Goal: Complete application form: Complete application form

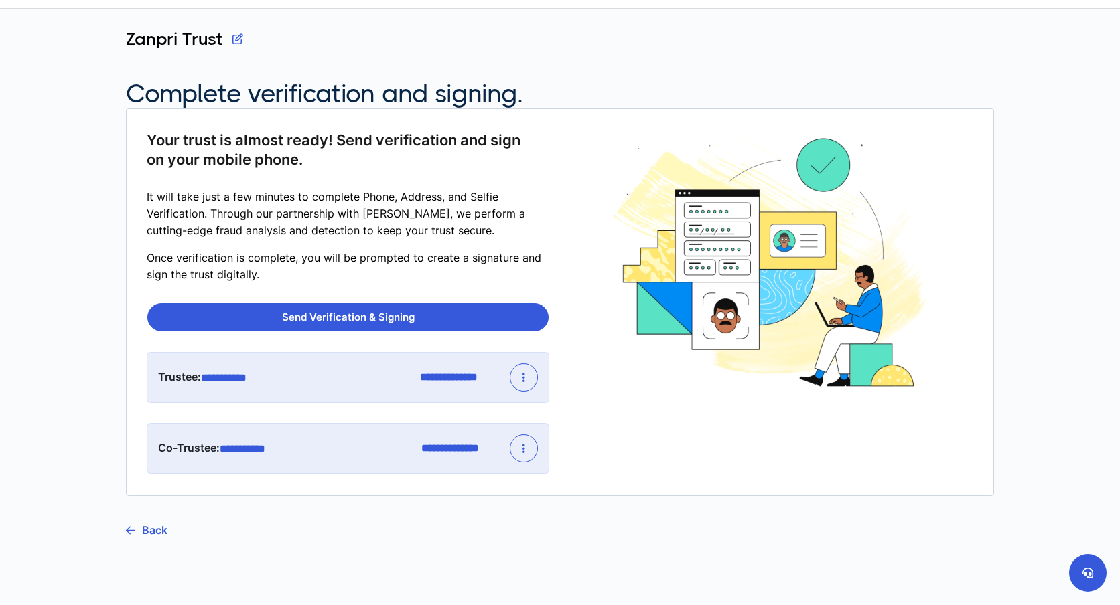
scroll to position [104, 0]
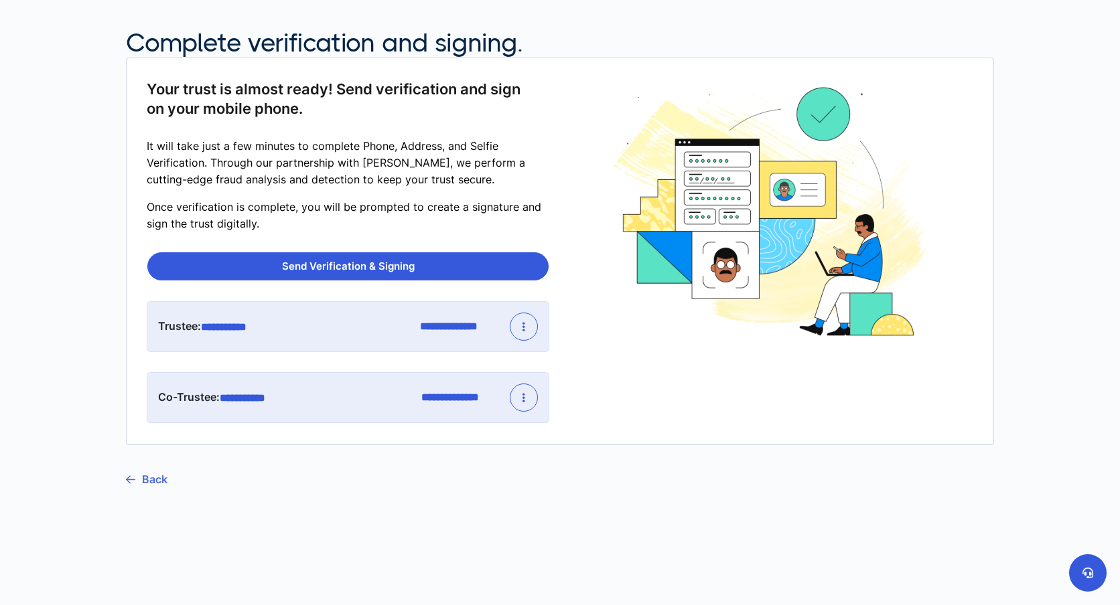
click at [161, 475] on link "Back" at bounding box center [147, 479] width 42 height 33
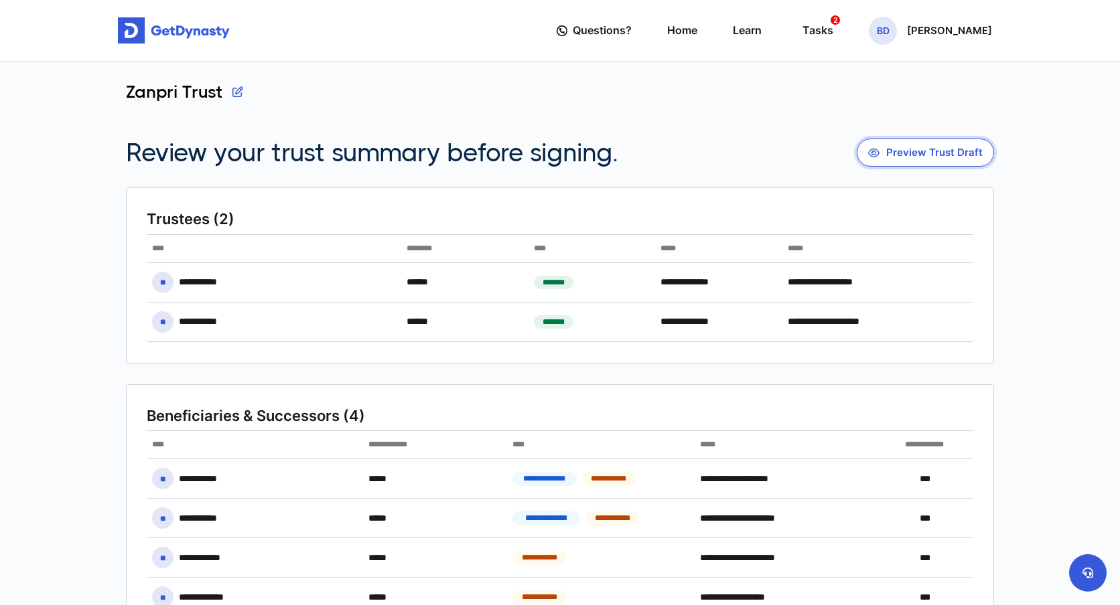
click at [926, 143] on button "Preview Trust Draft" at bounding box center [924, 153] width 137 height 28
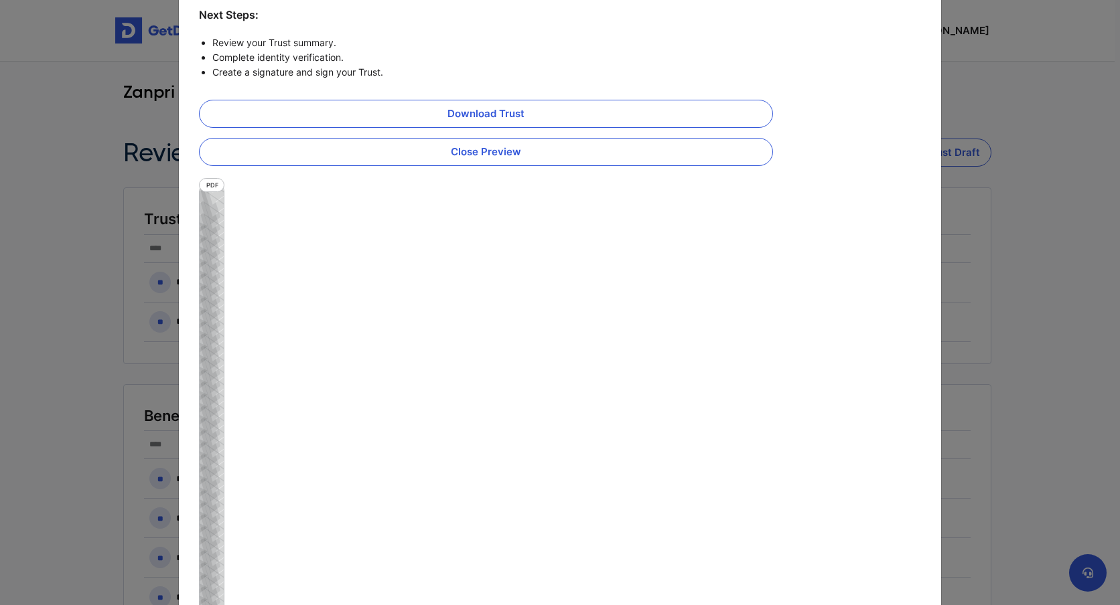
scroll to position [135, 0]
click at [507, 115] on link "Download Trust" at bounding box center [486, 116] width 574 height 28
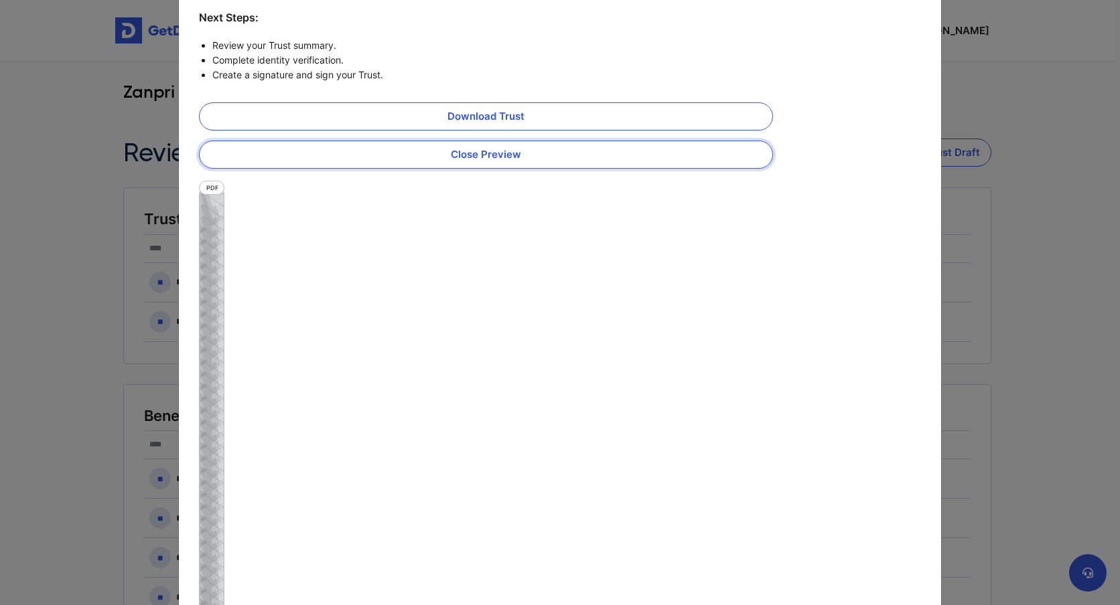
click at [521, 156] on button "Close Preview" at bounding box center [486, 155] width 574 height 28
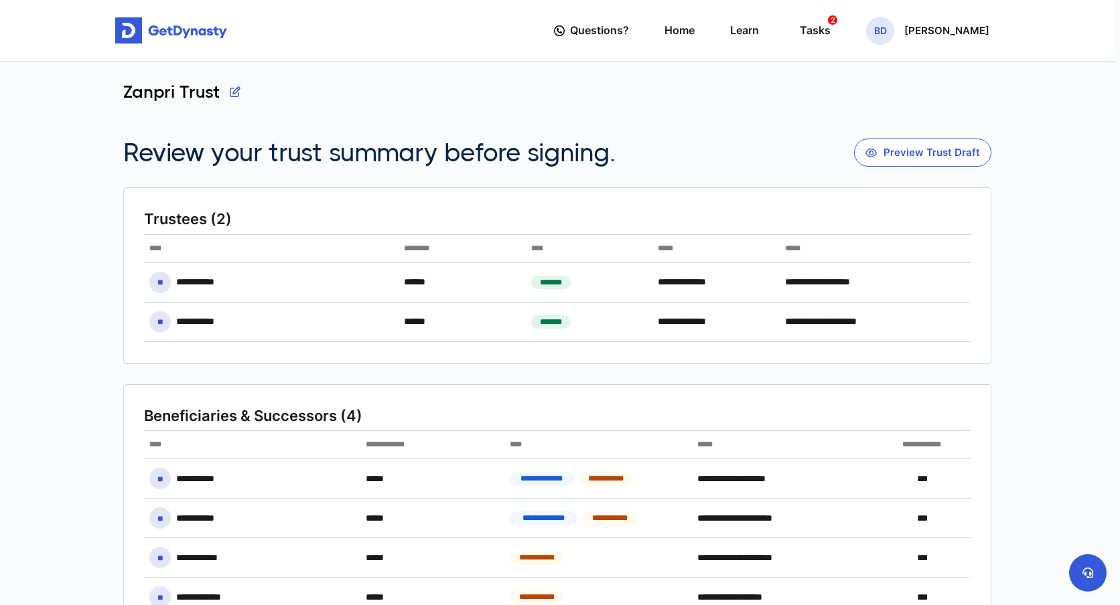
scroll to position [0, 0]
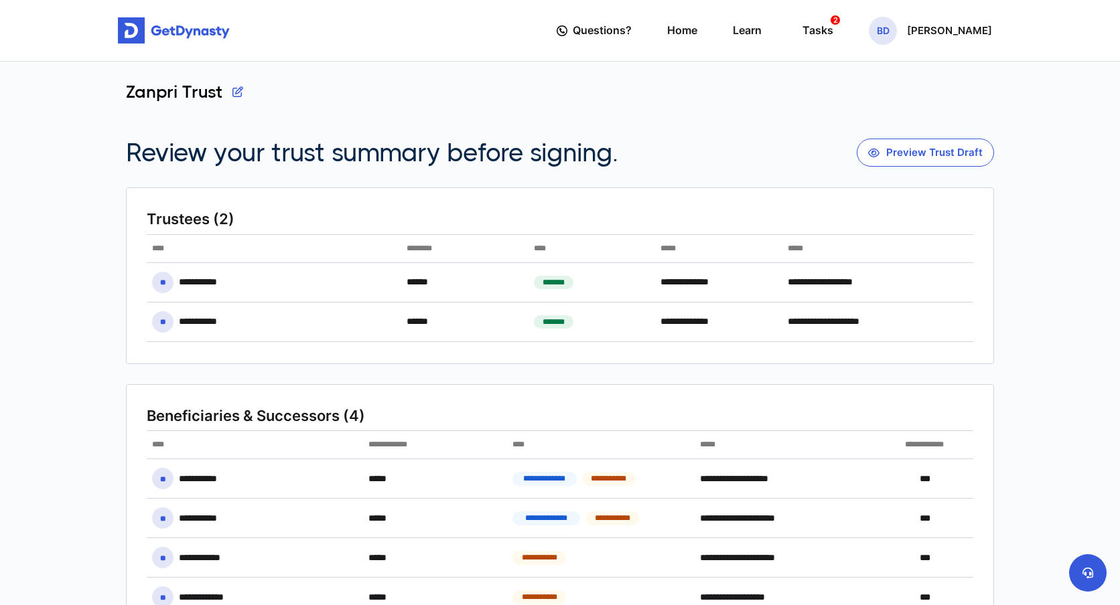
click at [749, 131] on section "Zanpri Trust Review your trust summary before signing. Preview Trust Draft" at bounding box center [560, 125] width 868 height 86
click at [833, 29] on div "Tasks 2" at bounding box center [817, 30] width 31 height 25
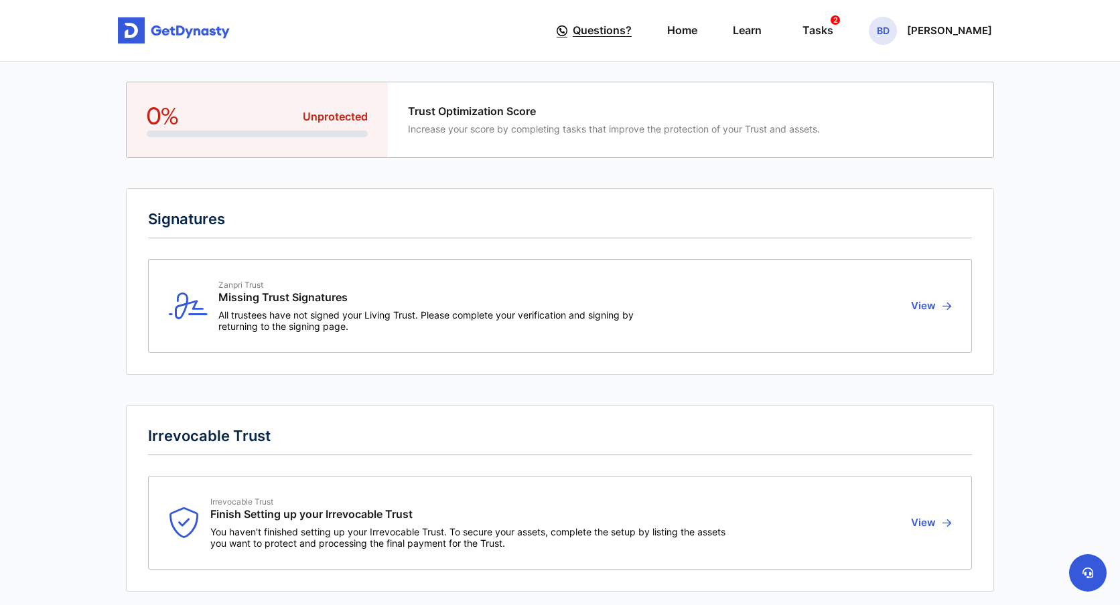
click at [628, 29] on span "Questions?" at bounding box center [602, 30] width 59 height 25
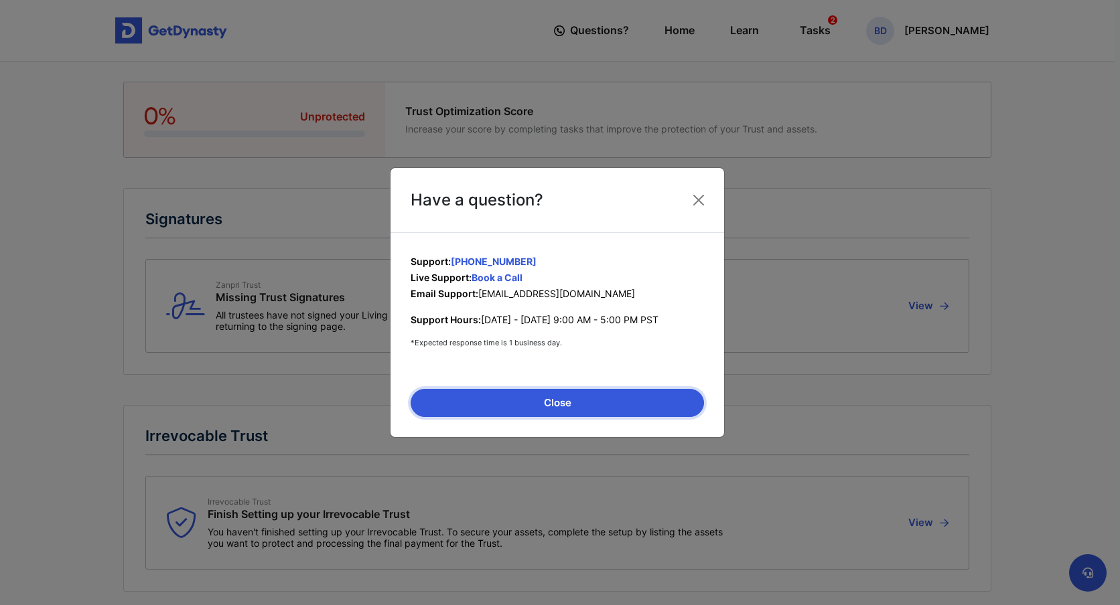
click at [572, 407] on button "Close" at bounding box center [556, 403] width 293 height 28
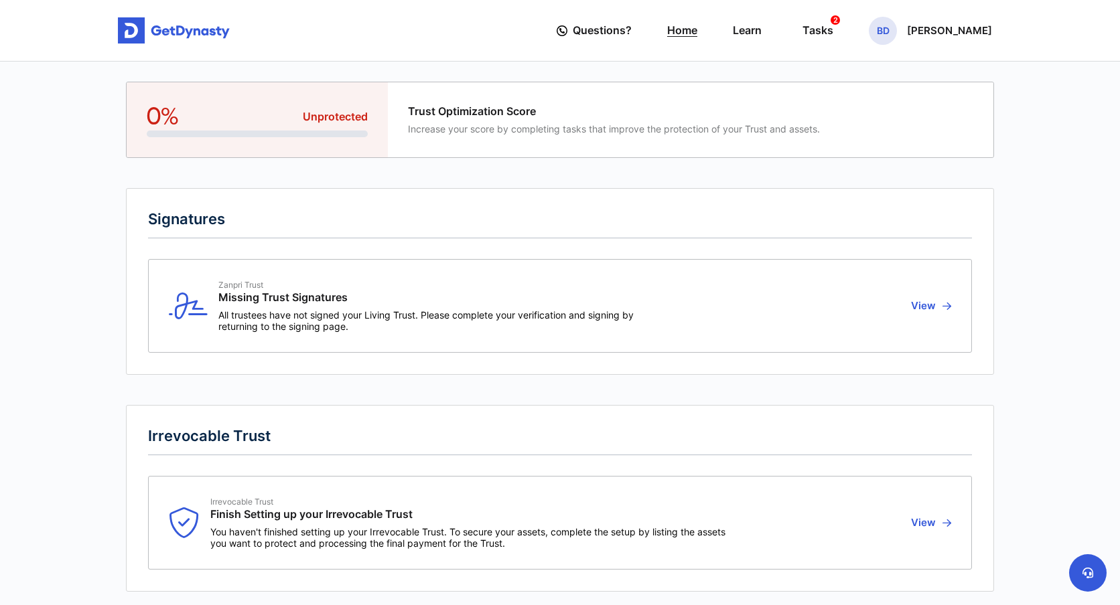
click at [697, 26] on link "Home" at bounding box center [682, 30] width 30 height 38
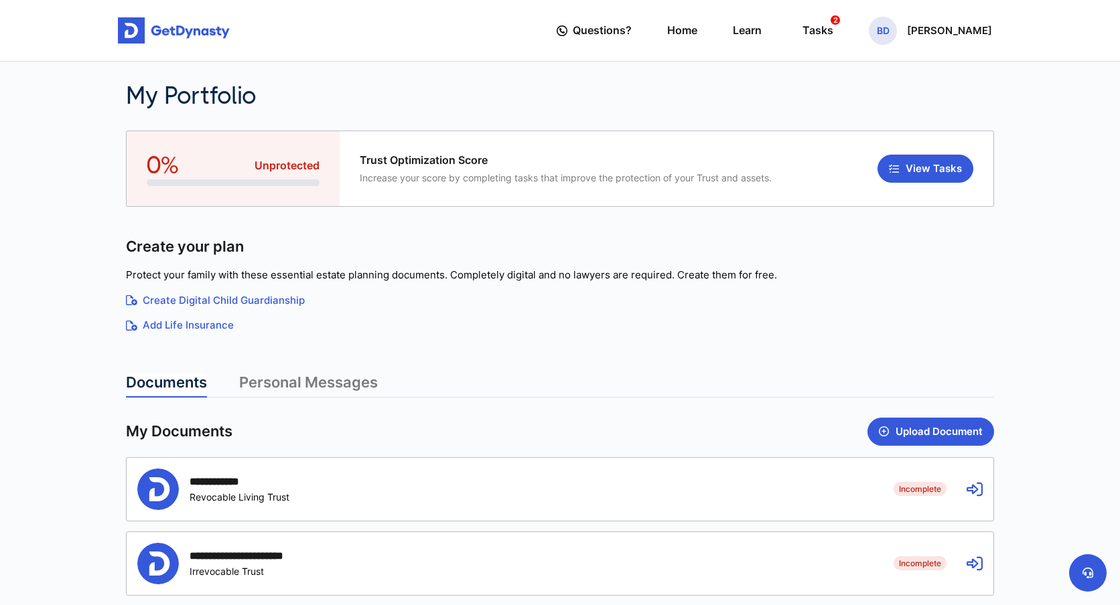
click at [250, 485] on div "**********" at bounding box center [239, 481] width 100 height 13
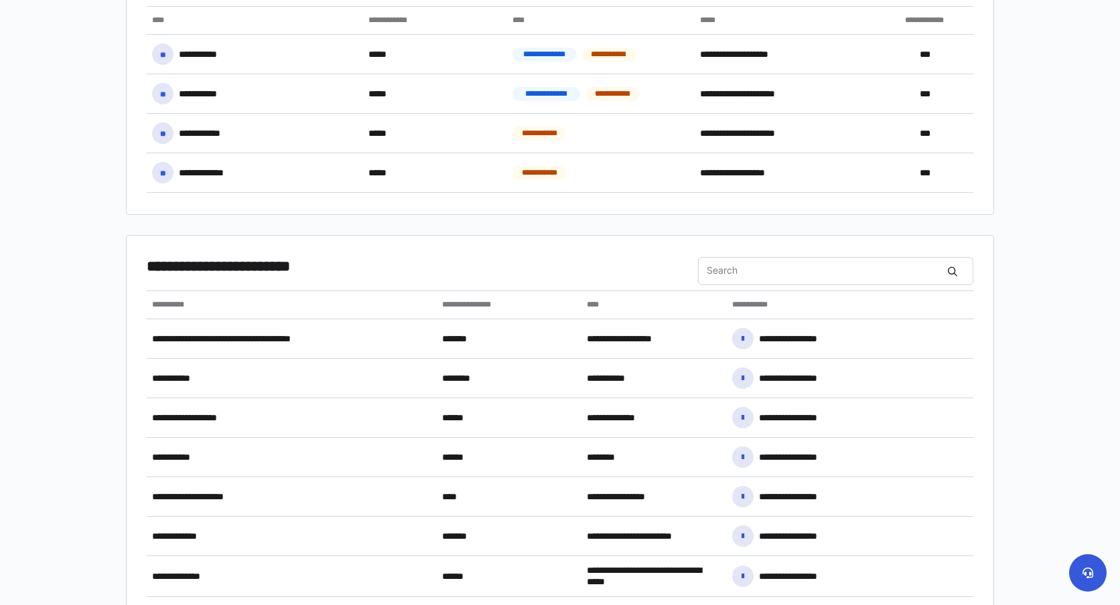
scroll to position [1015, 0]
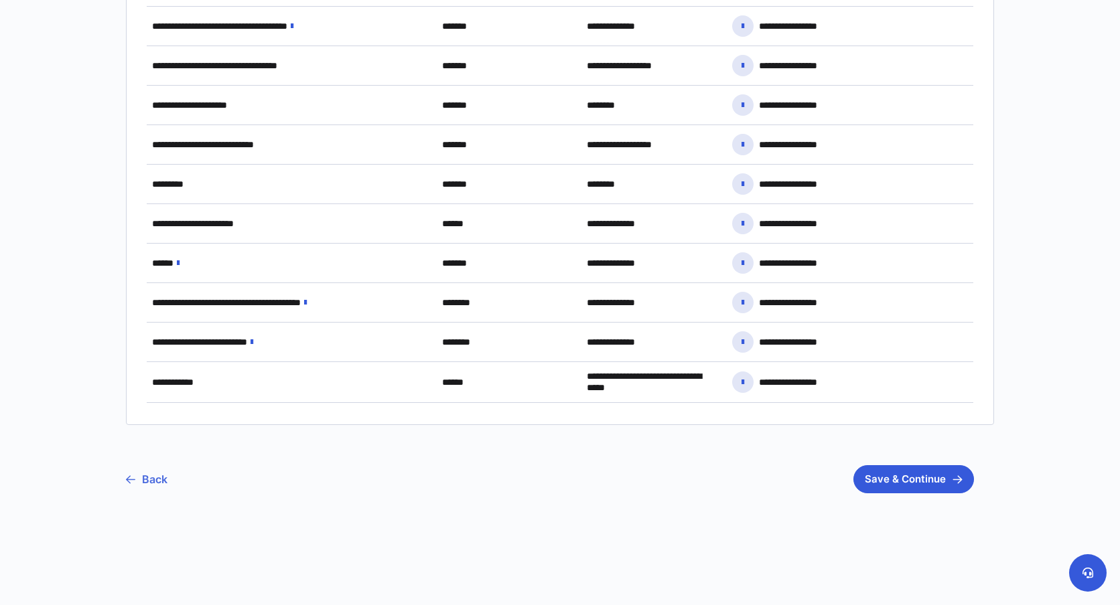
click at [153, 480] on link "Back" at bounding box center [147, 479] width 42 height 33
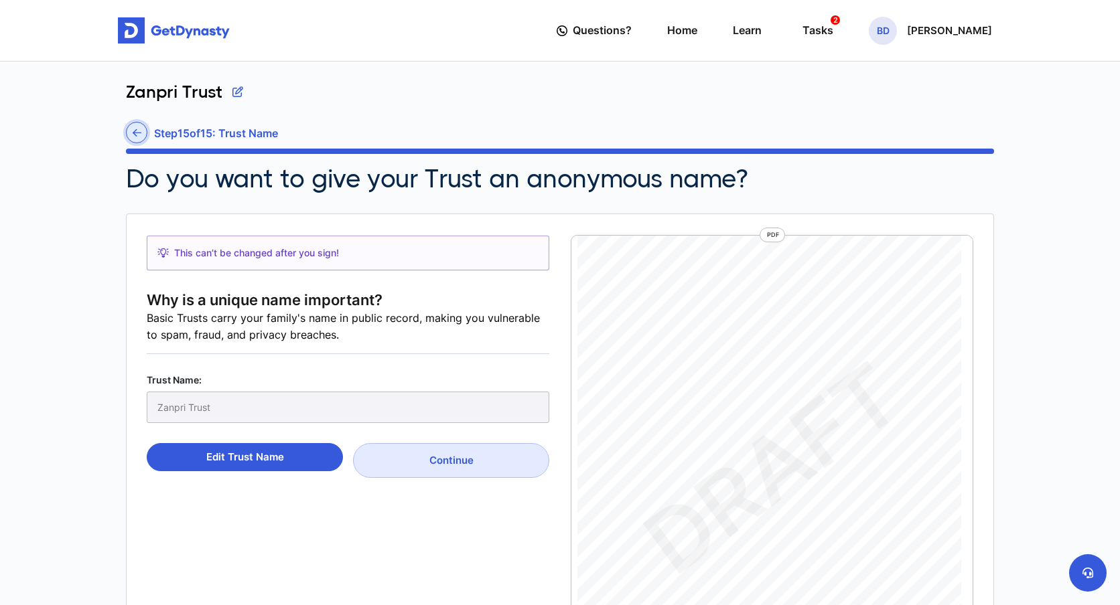
click at [135, 135] on icon at bounding box center [137, 133] width 9 height 10
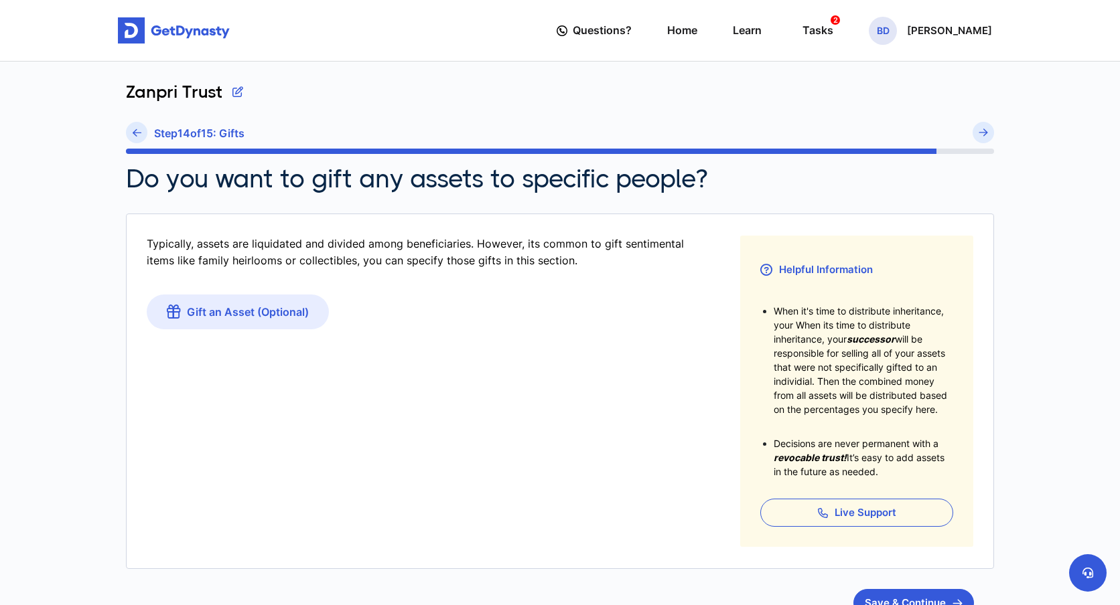
click at [135, 134] on icon at bounding box center [137, 133] width 9 height 10
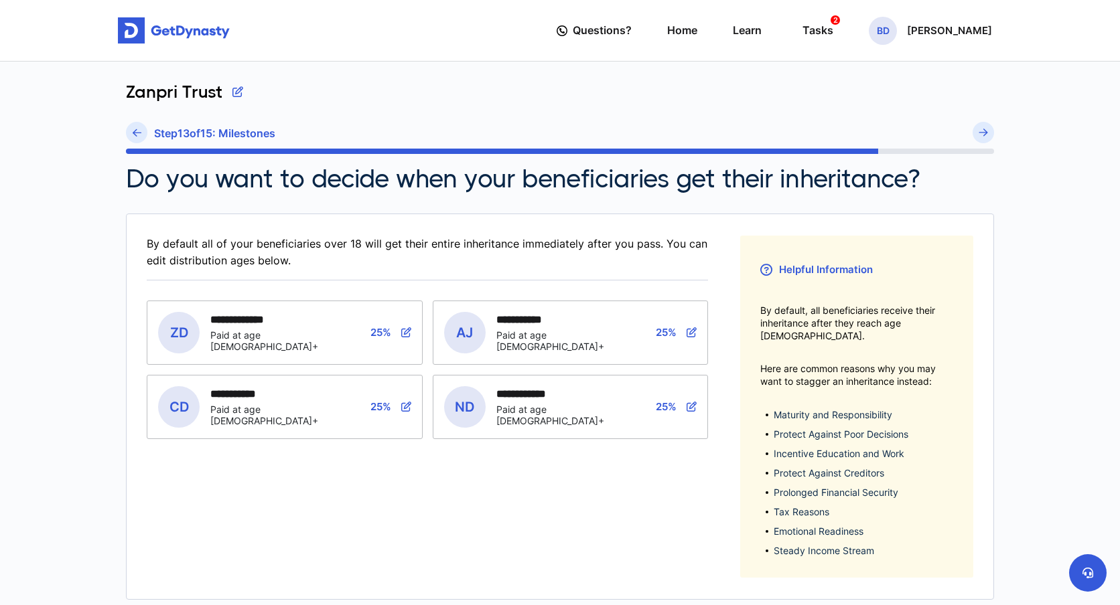
click at [135, 134] on icon at bounding box center [137, 133] width 9 height 10
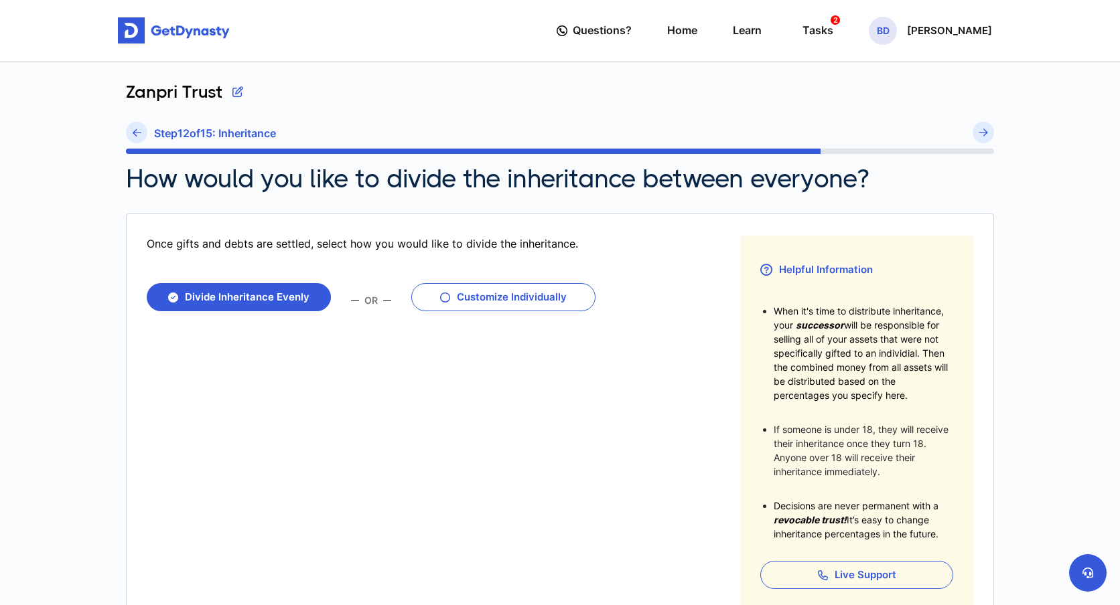
click at [135, 134] on icon at bounding box center [137, 133] width 9 height 10
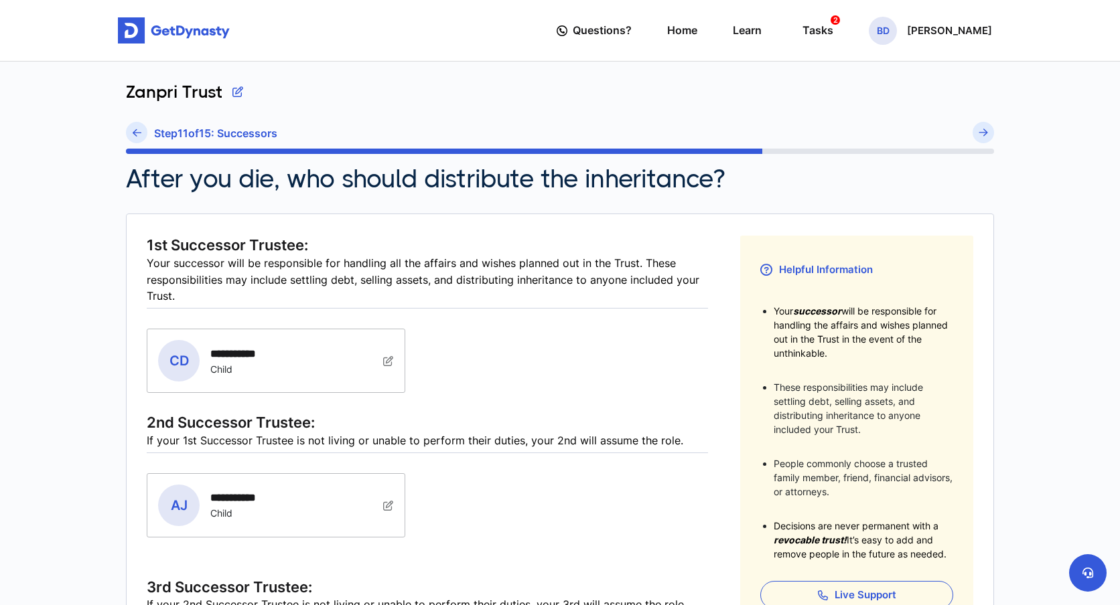
click at [135, 134] on icon at bounding box center [137, 133] width 9 height 10
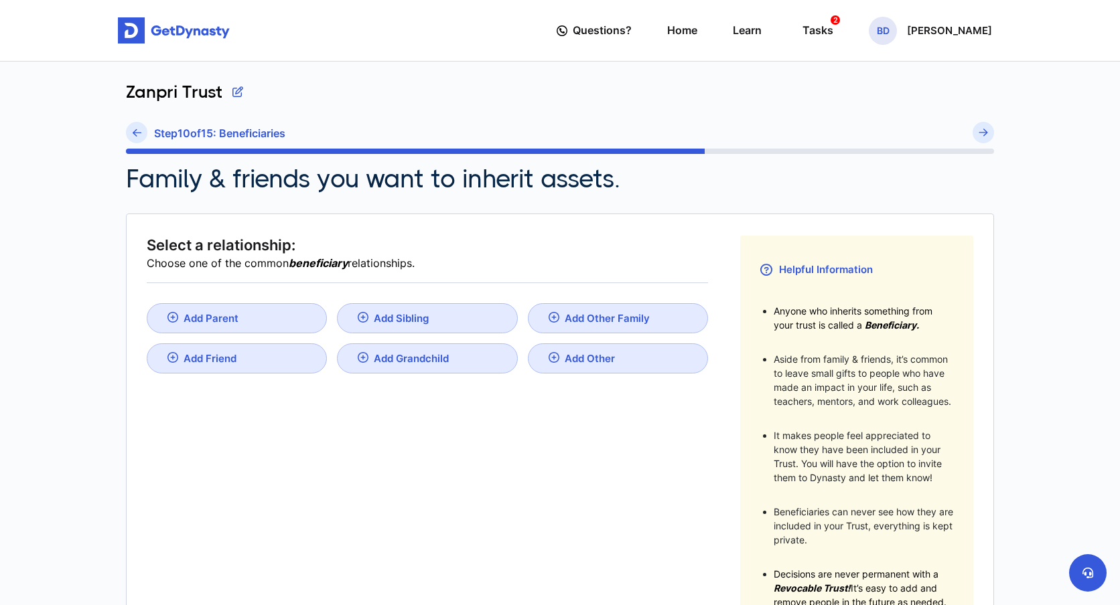
click at [135, 134] on icon at bounding box center [137, 133] width 9 height 10
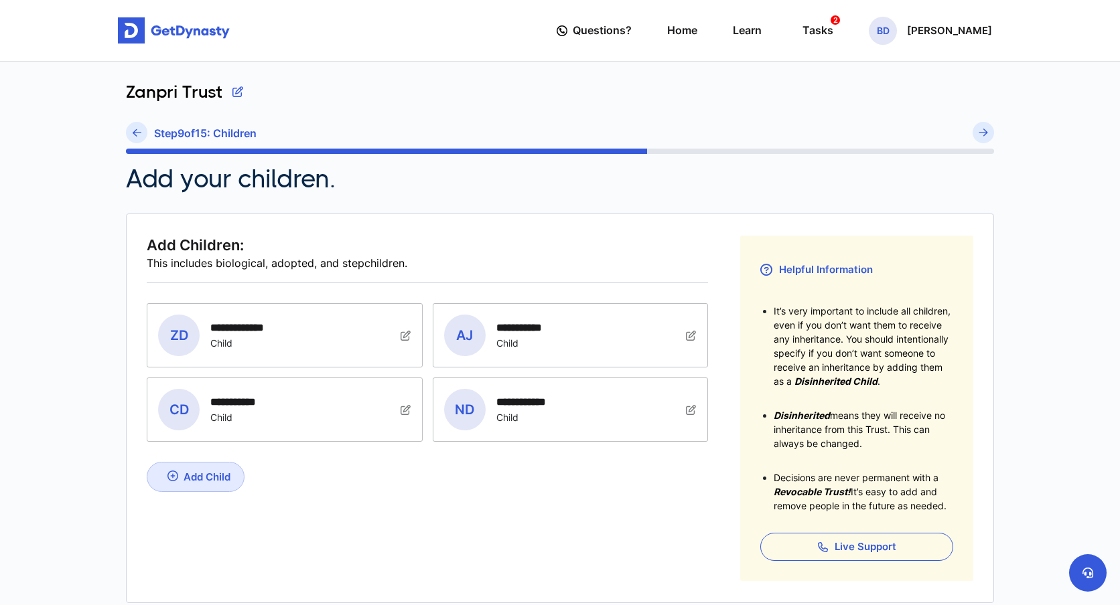
click at [135, 134] on icon at bounding box center [137, 133] width 9 height 10
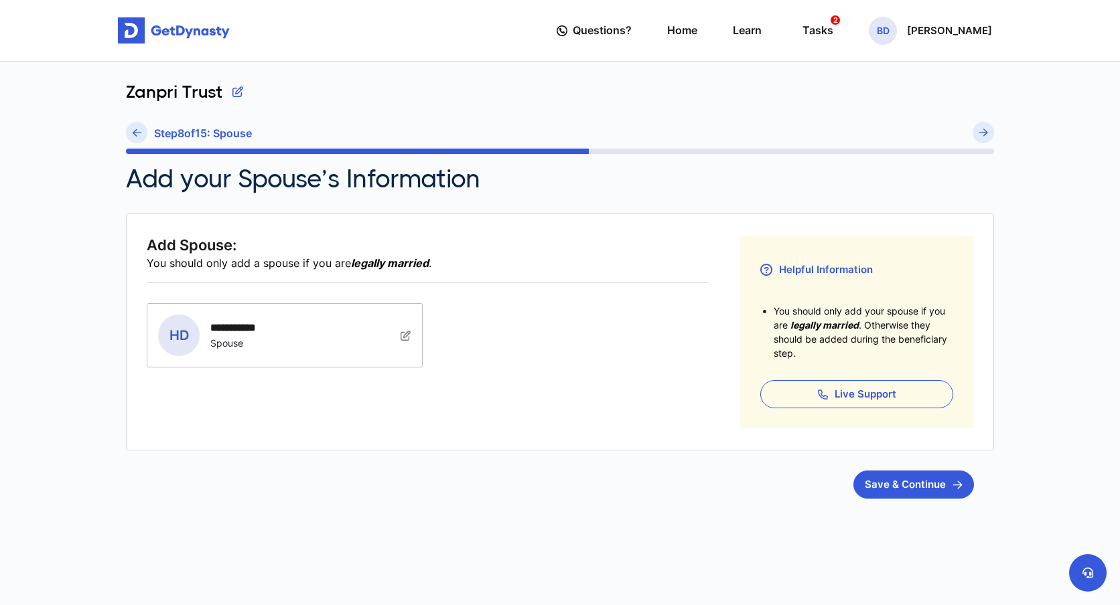
click at [135, 134] on icon at bounding box center [137, 133] width 9 height 10
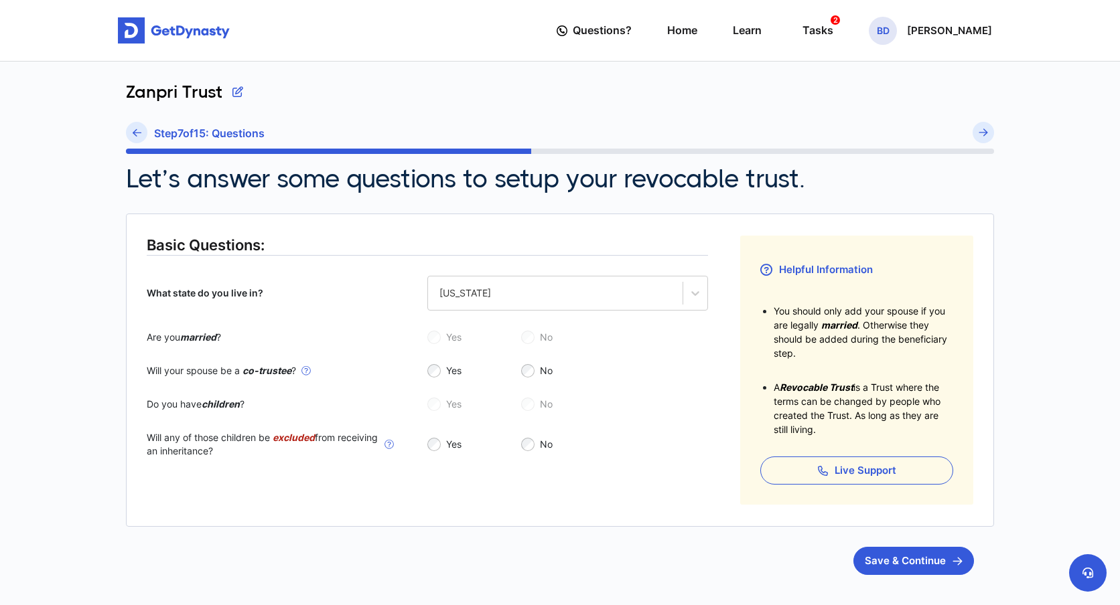
click at [135, 134] on icon at bounding box center [137, 133] width 9 height 10
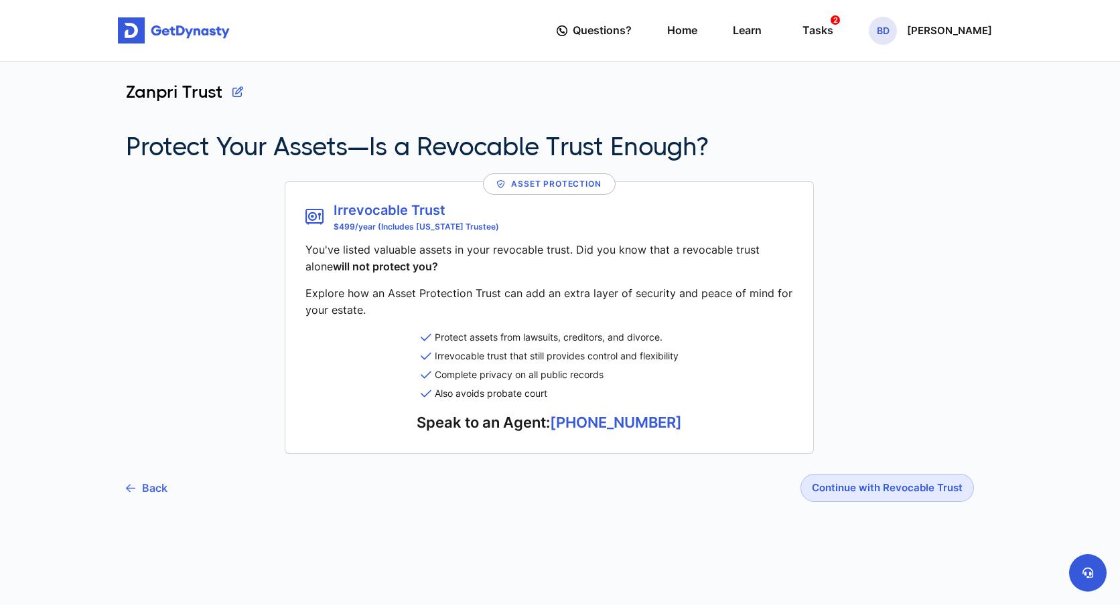
click at [153, 483] on link "Back" at bounding box center [147, 487] width 42 height 33
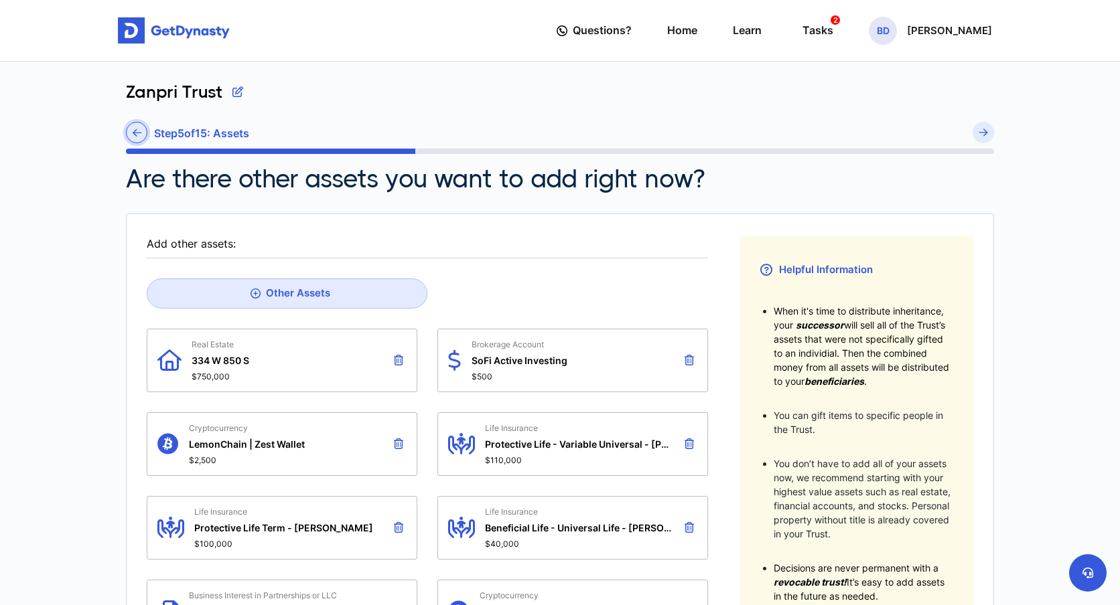
click at [137, 125] on link at bounding box center [136, 132] width 21 height 21
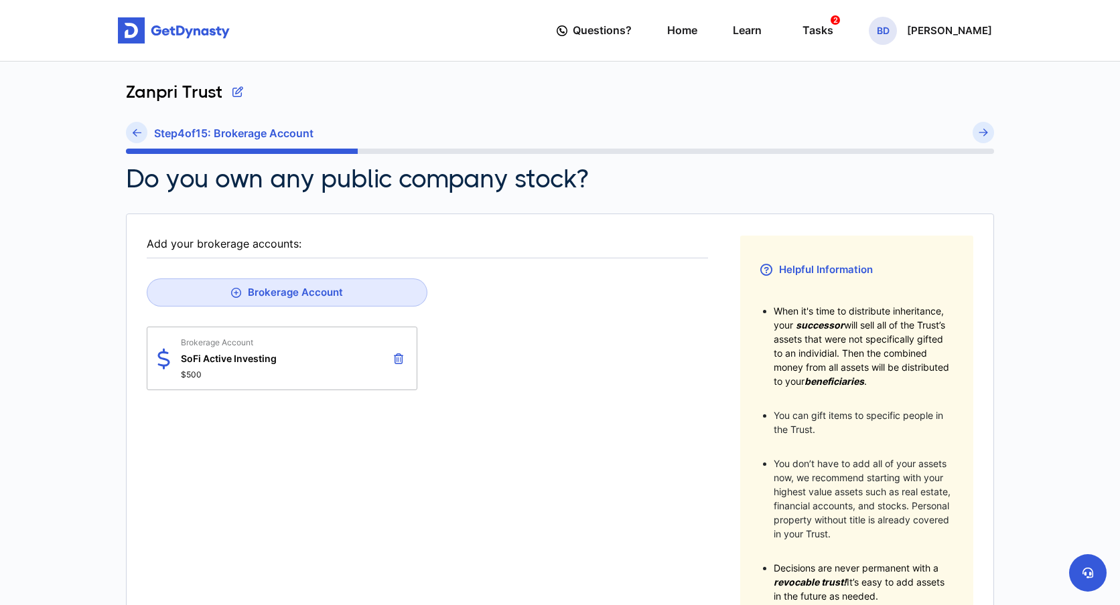
click at [137, 125] on link at bounding box center [136, 132] width 21 height 21
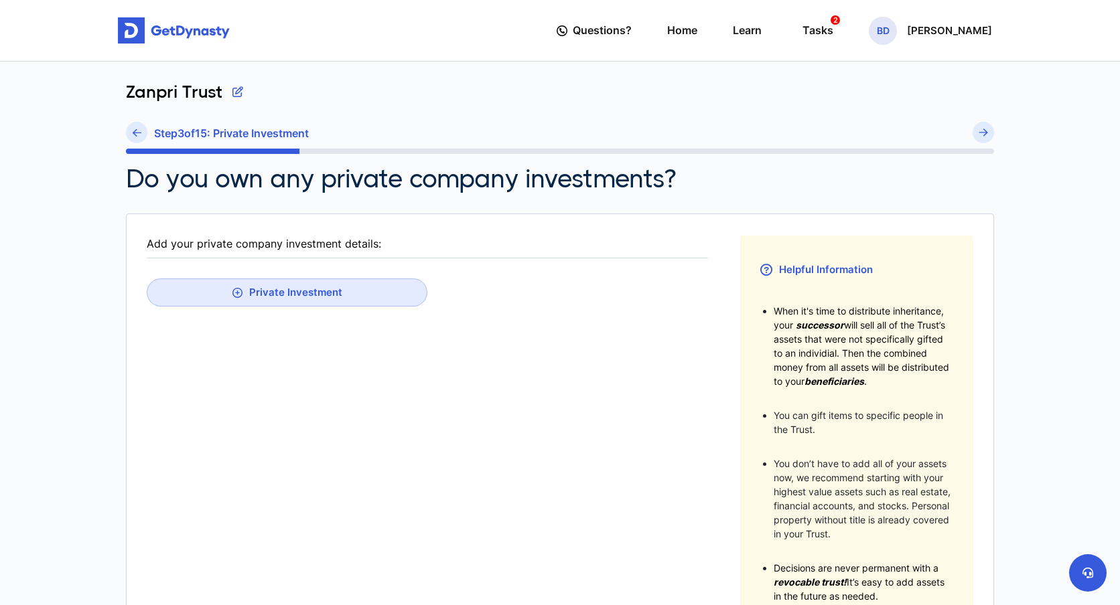
click at [137, 125] on link at bounding box center [136, 132] width 21 height 21
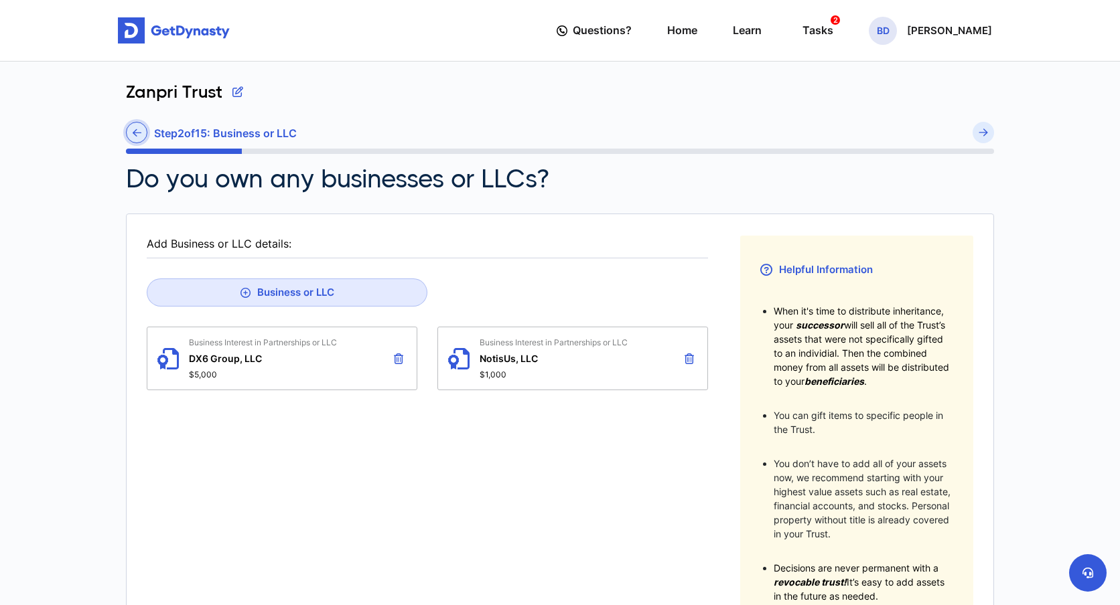
click at [137, 135] on icon at bounding box center [137, 133] width 9 height 10
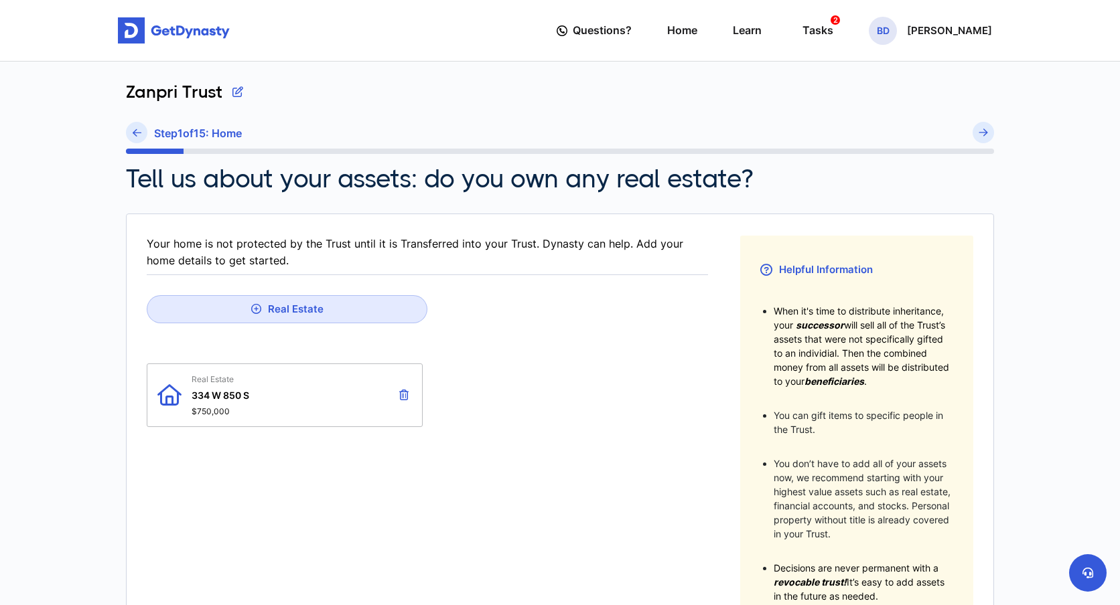
click at [137, 135] on icon at bounding box center [137, 133] width 9 height 10
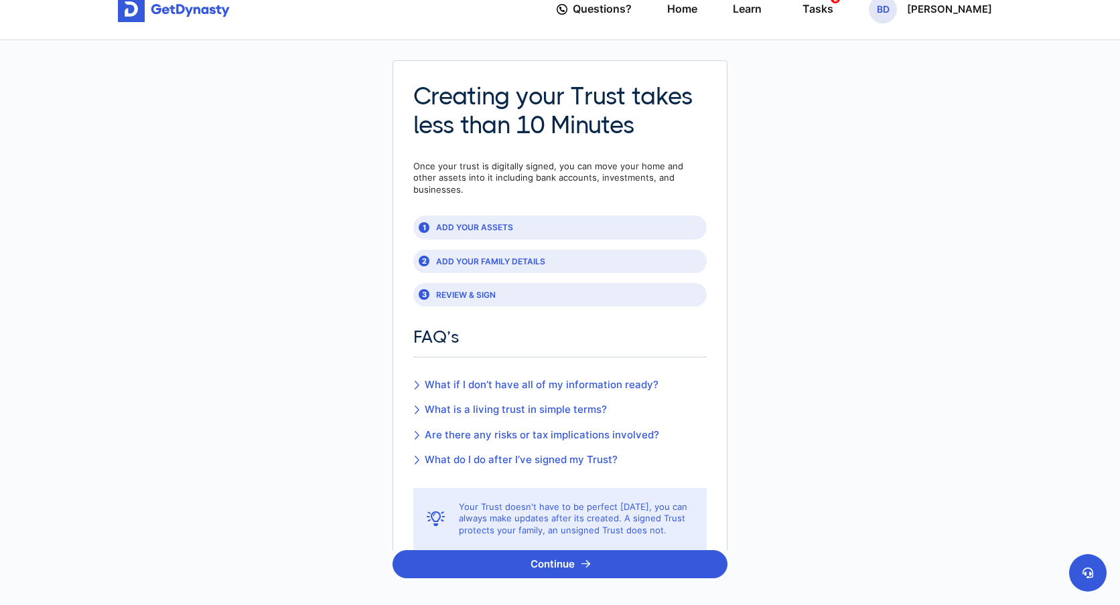
scroll to position [27, 0]
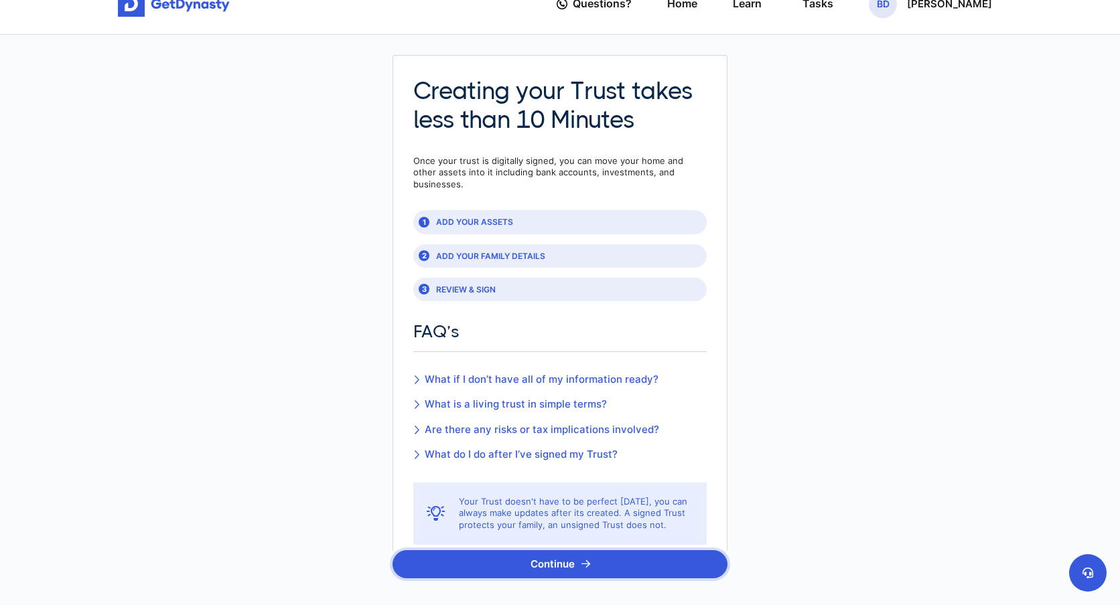
click at [581, 562] on icon "button" at bounding box center [585, 565] width 9 height 10
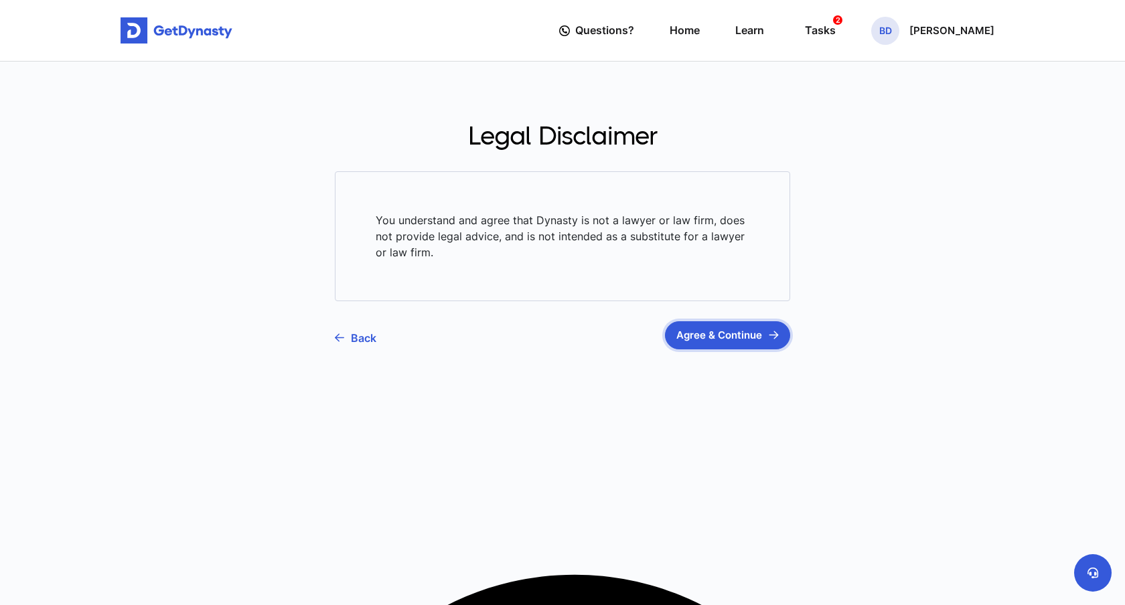
click at [714, 350] on article "Legal Disclaimer You understand and agree that Dynasty is not a lawyer or law f…" at bounding box center [563, 236] width 536 height 308
click at [751, 330] on button "Agree & Continue" at bounding box center [727, 335] width 125 height 28
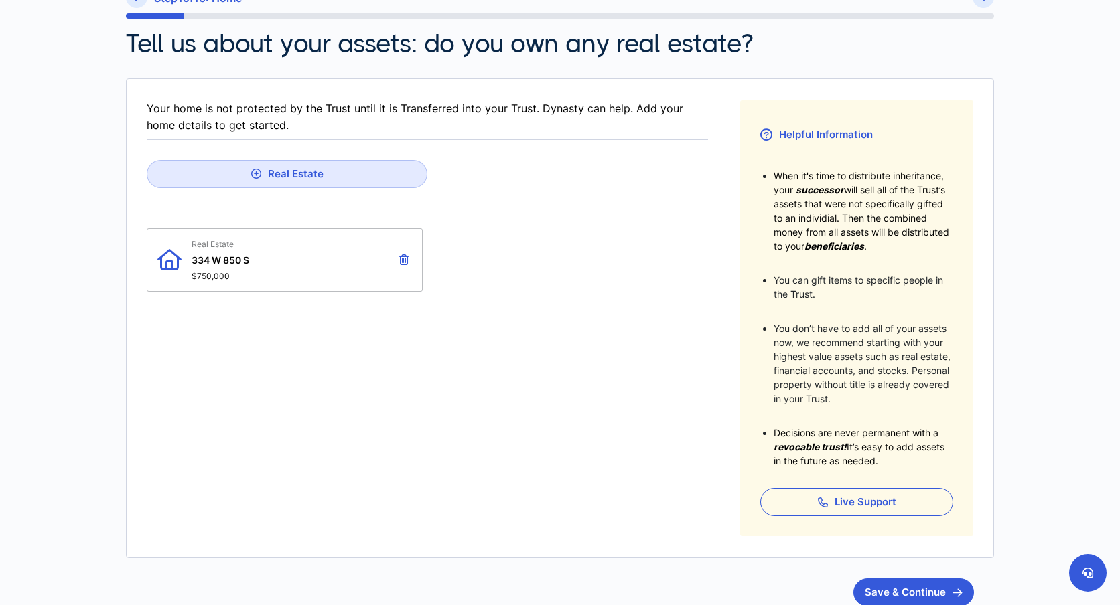
scroll to position [202, 0]
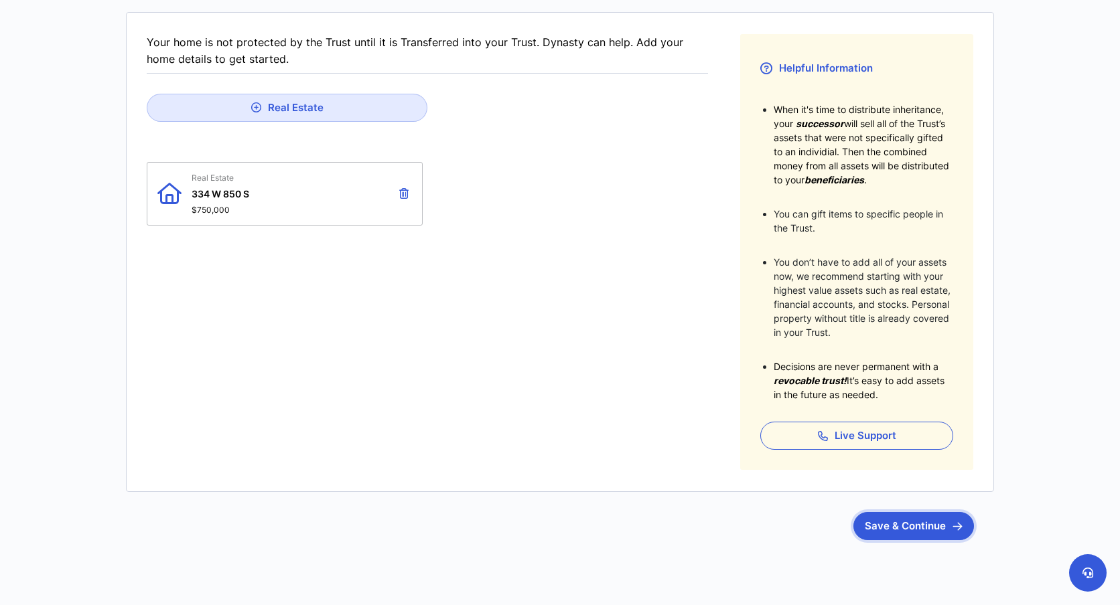
click at [939, 530] on button "Save & Continue" at bounding box center [913, 526] width 121 height 28
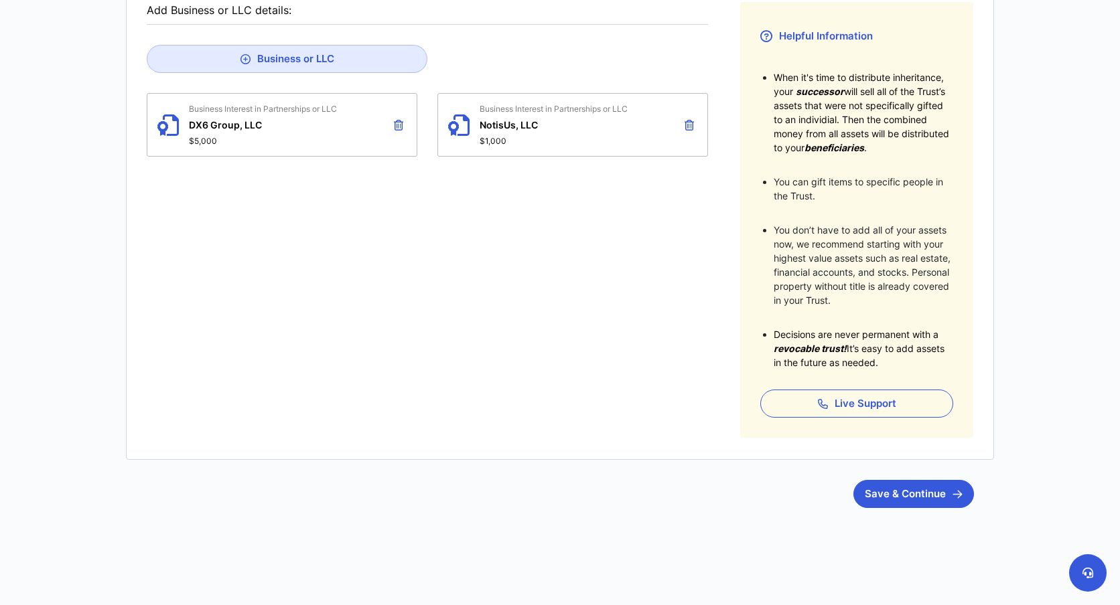
scroll to position [248, 0]
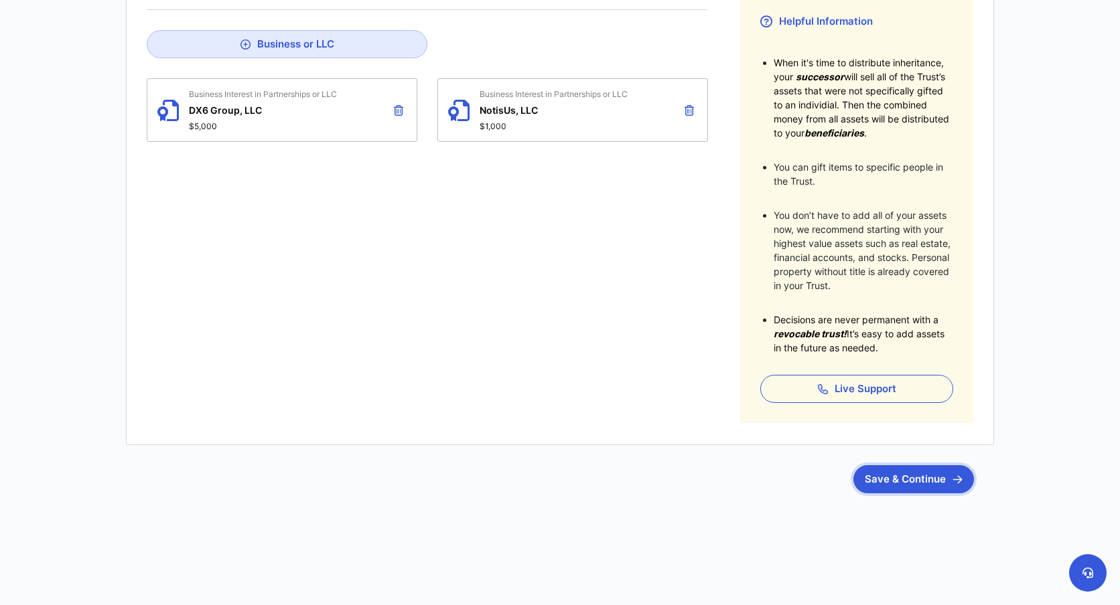
click at [940, 473] on button "Save & Continue" at bounding box center [913, 479] width 121 height 28
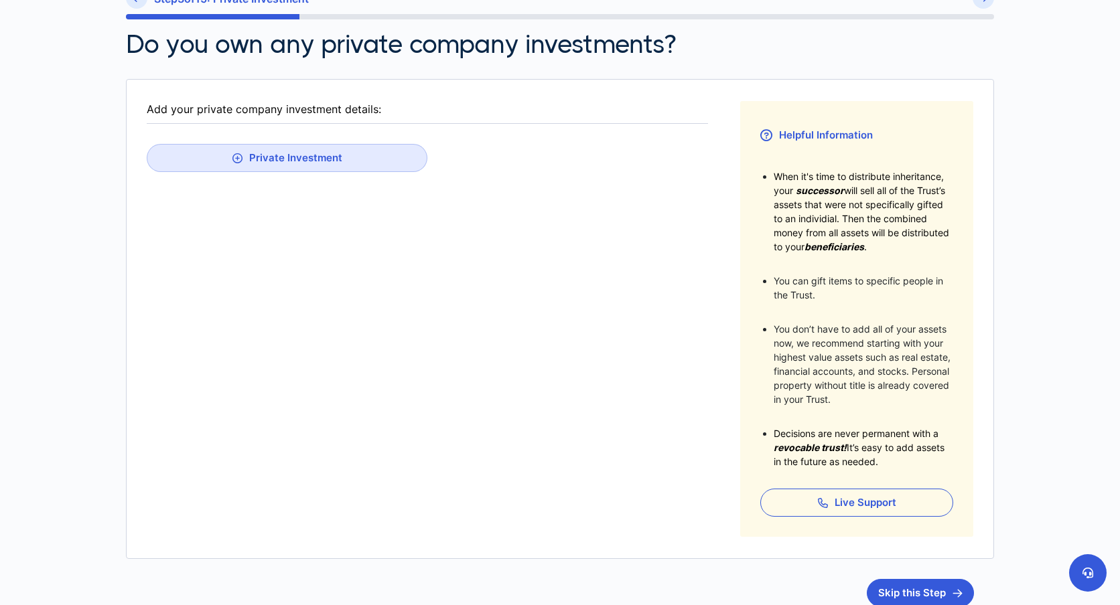
scroll to position [248, 0]
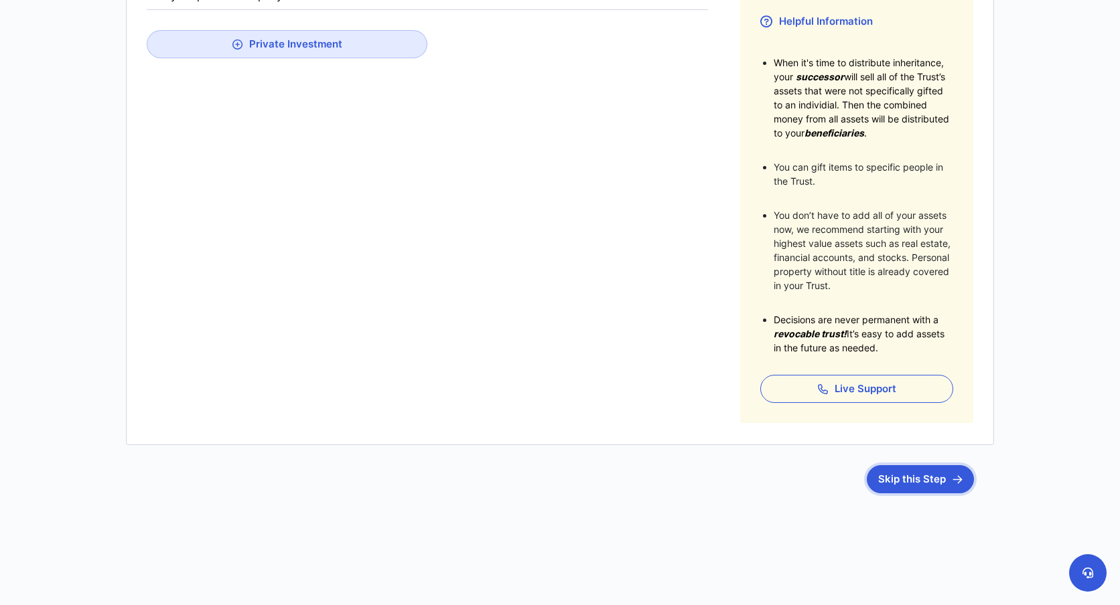
click at [923, 476] on button "Skip this Step" at bounding box center [919, 479] width 107 height 28
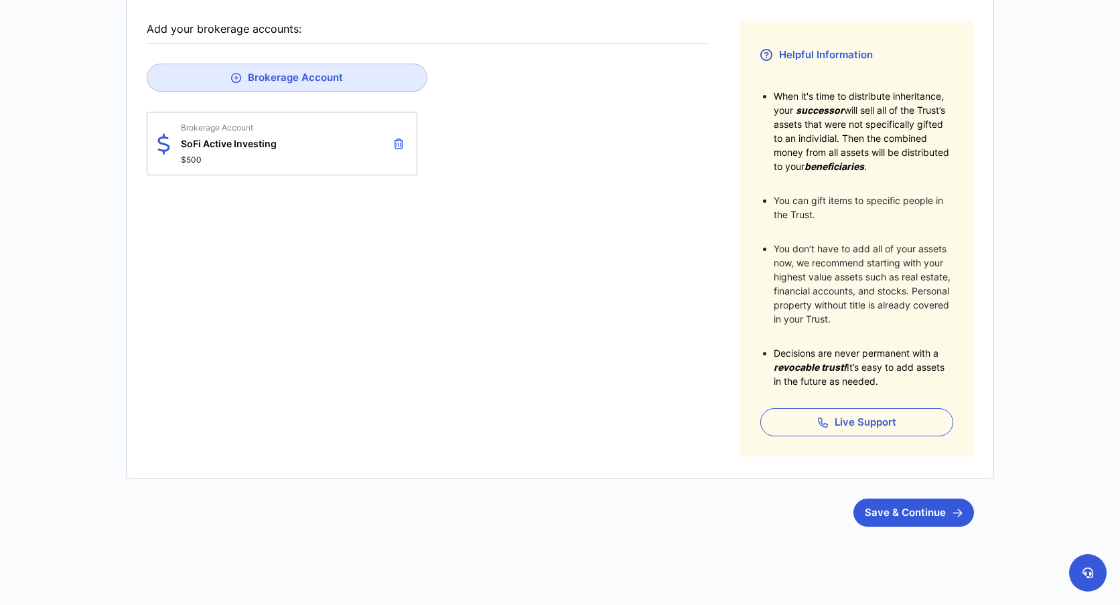
scroll to position [226, 0]
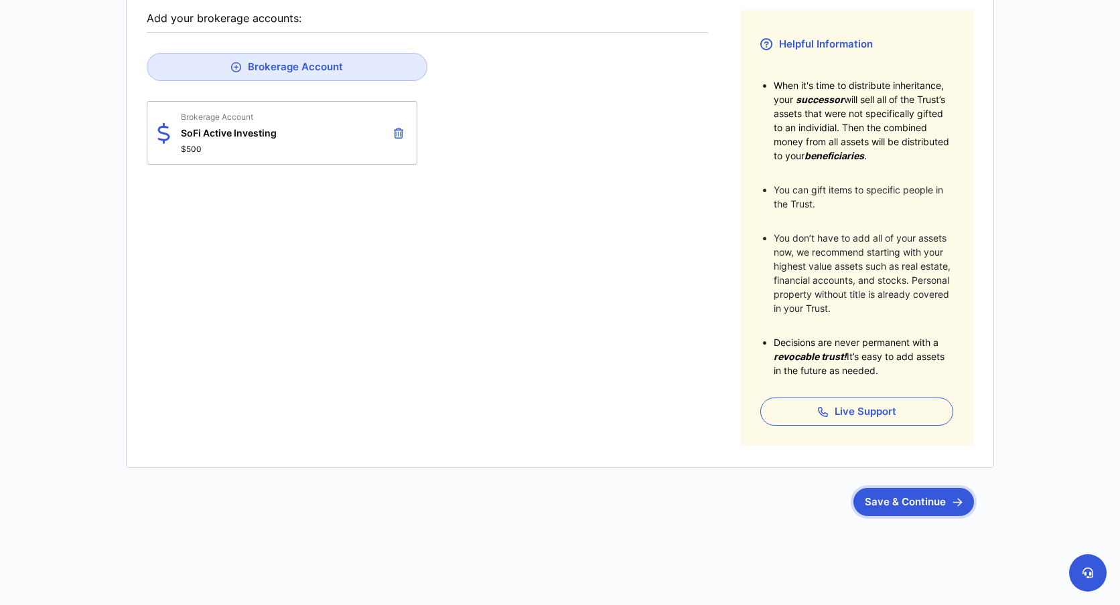
click at [916, 504] on button "Save & Continue" at bounding box center [913, 502] width 121 height 28
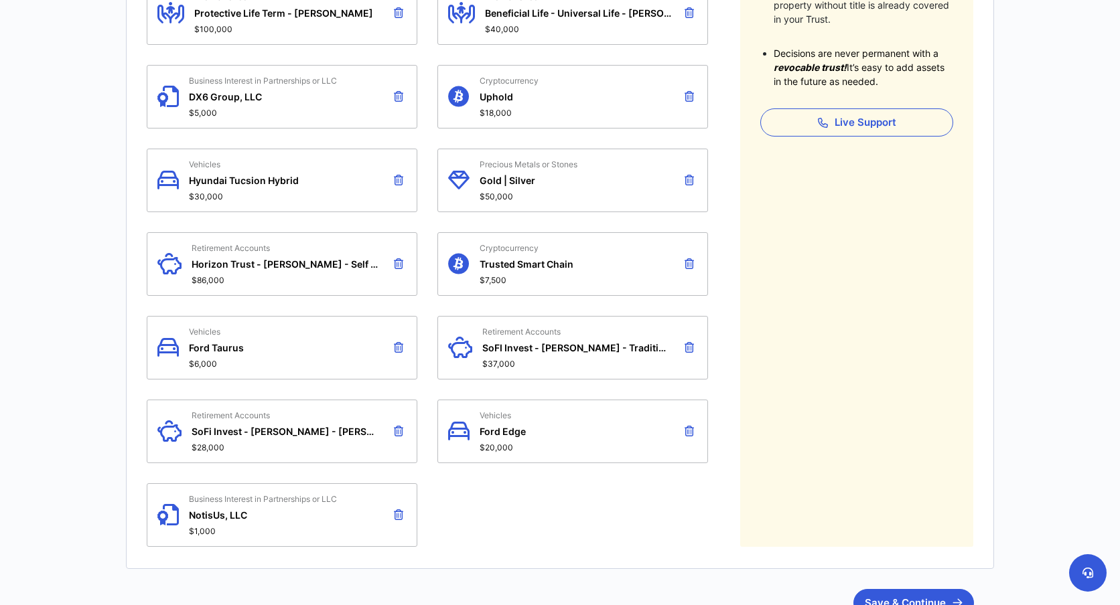
scroll to position [517, 0]
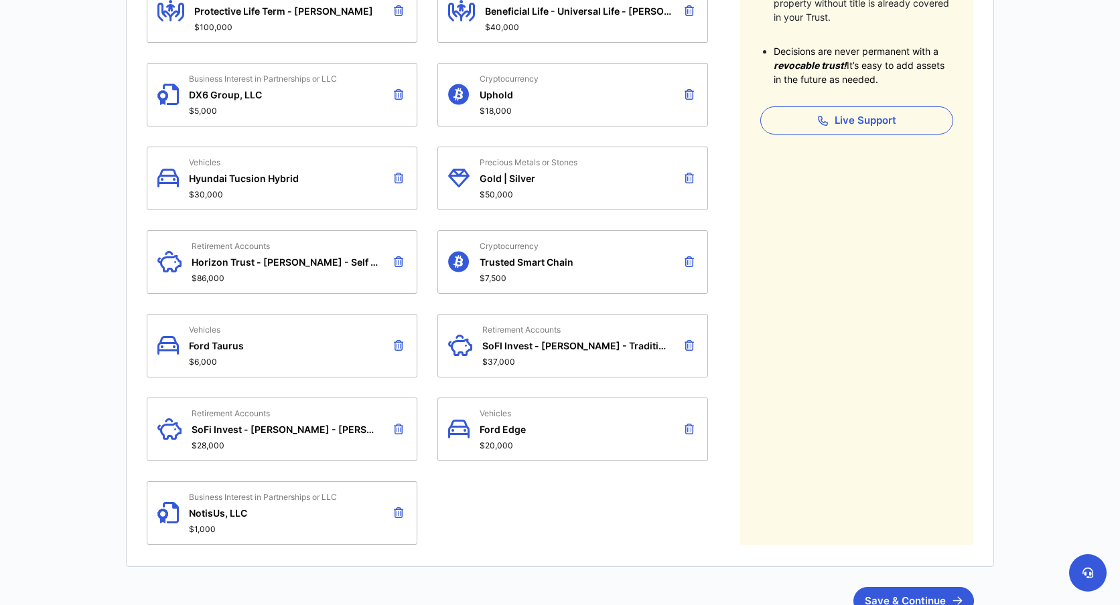
click at [688, 340] on icon at bounding box center [688, 345] width 9 height 11
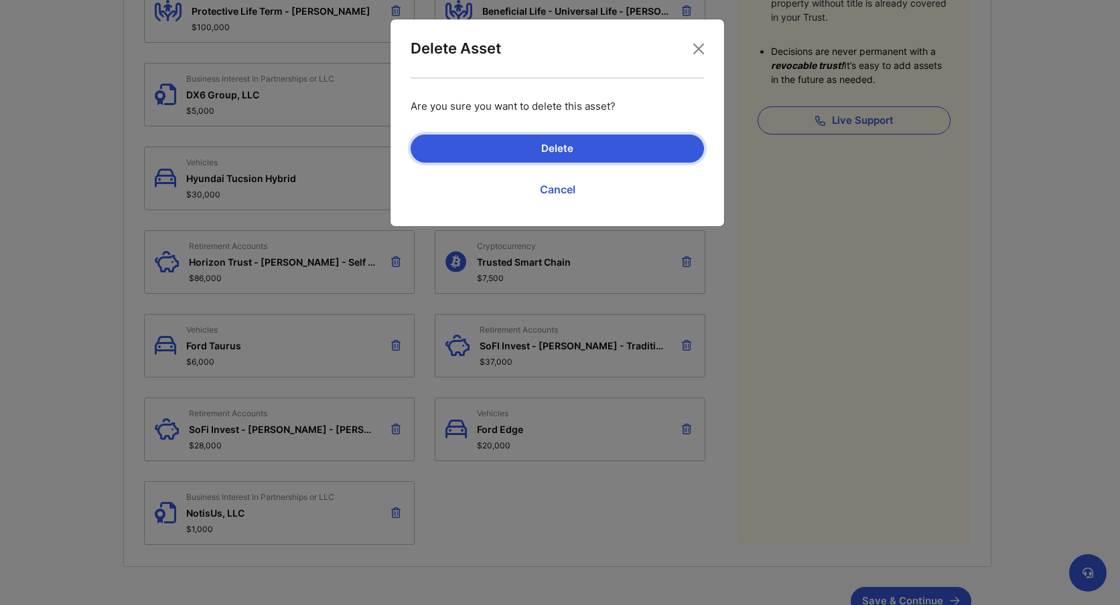
click at [654, 143] on button "Delete" at bounding box center [556, 149] width 293 height 28
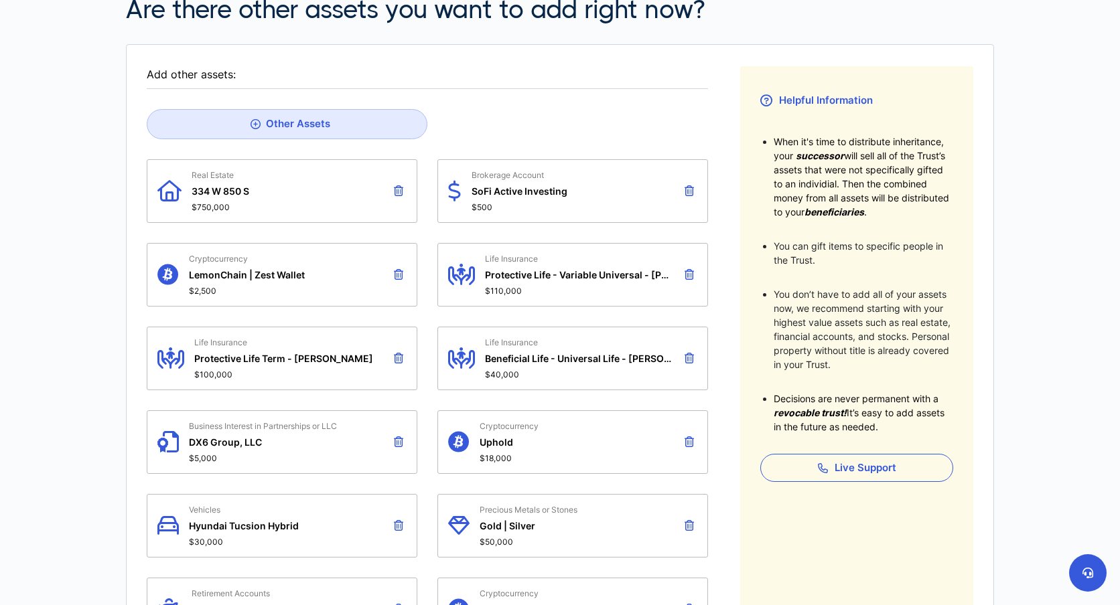
scroll to position [0, 0]
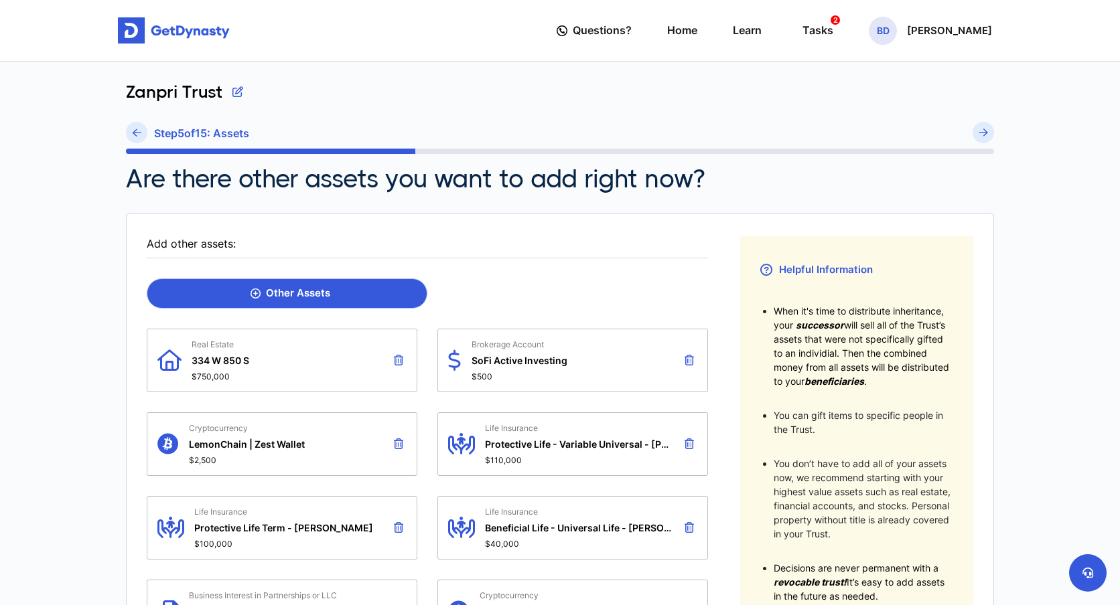
click at [281, 295] on div "Other Assets" at bounding box center [290, 293] width 80 height 12
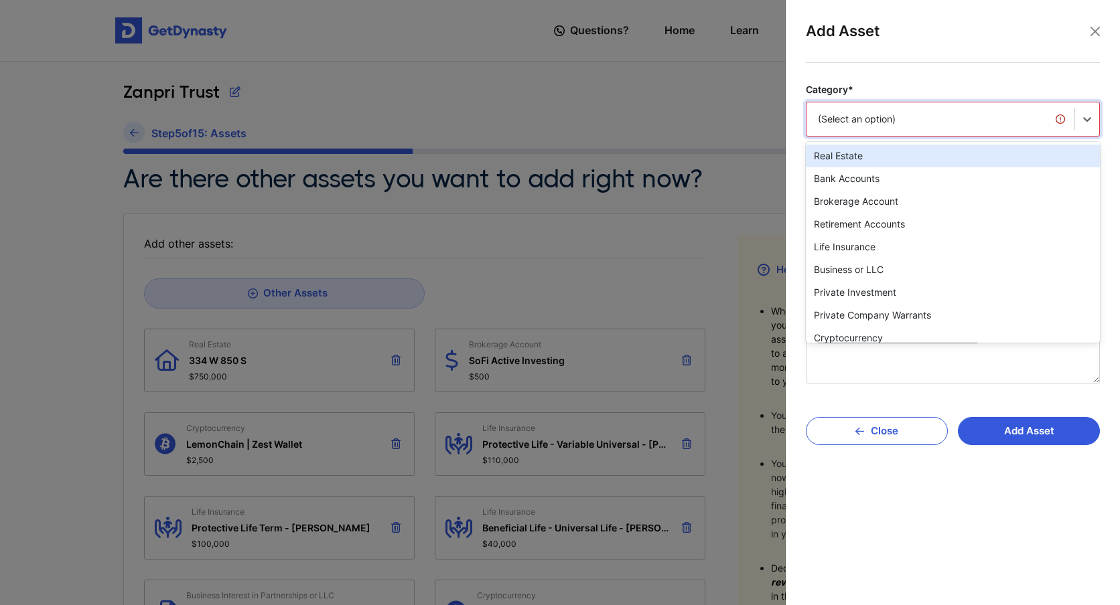
click at [858, 117] on div "(Select an option)" at bounding box center [940, 118] width 245 height 13
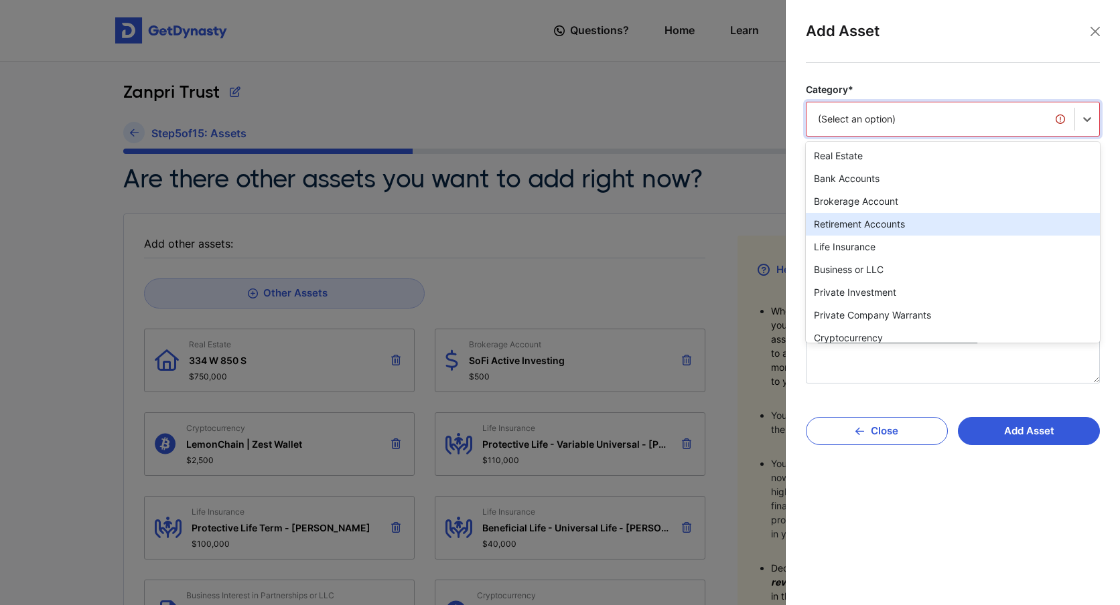
click at [887, 221] on div "Retirement Accounts" at bounding box center [953, 224] width 294 height 23
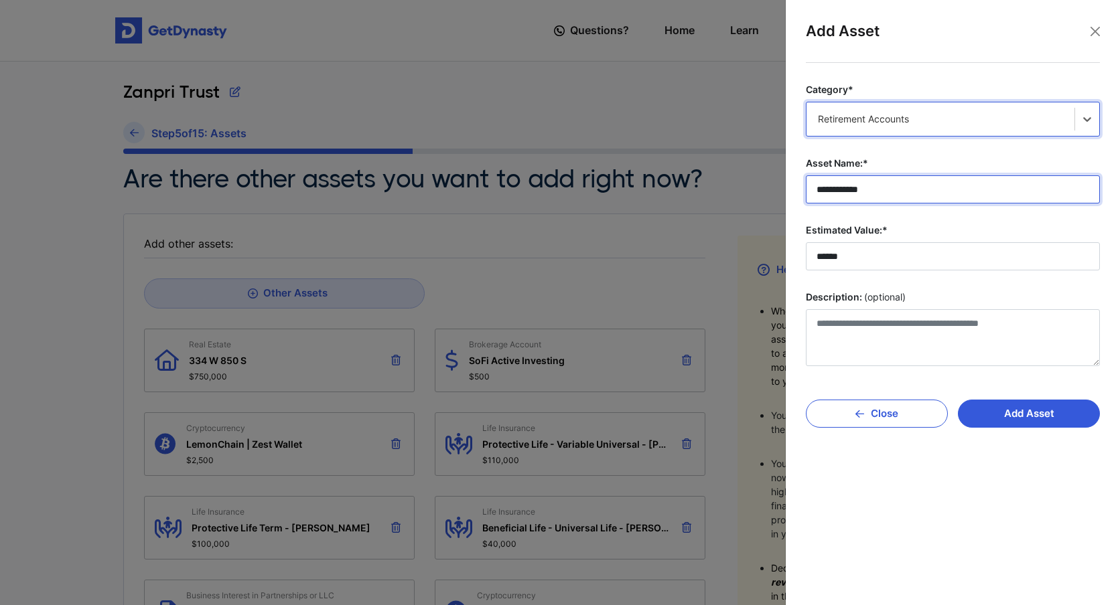
click at [872, 190] on input "**********" at bounding box center [953, 189] width 294 height 28
type textarea "*"
drag, startPoint x: 877, startPoint y: 190, endPoint x: 777, endPoint y: 189, distance: 99.8
click at [777, 189] on body "Questions? Home Learn Tasks 2 BD Brett Dahle Questions? 2 BD Zanpri Trust Step …" at bounding box center [560, 580] width 1120 height 1160
type input "**********"
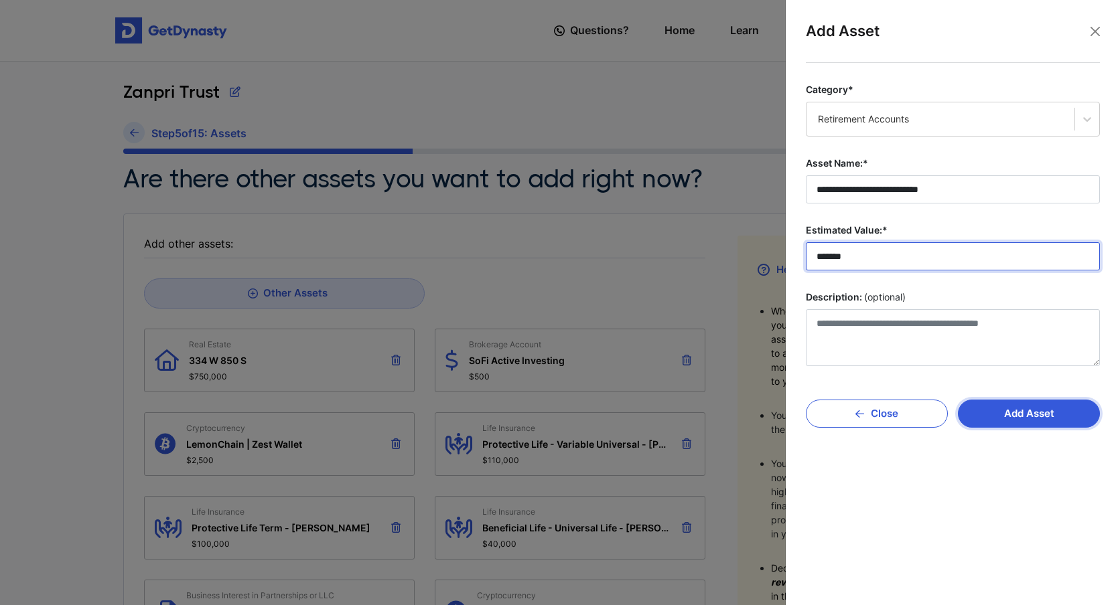
type input "*******"
click at [1004, 409] on button "Add Asset" at bounding box center [1029, 414] width 142 height 28
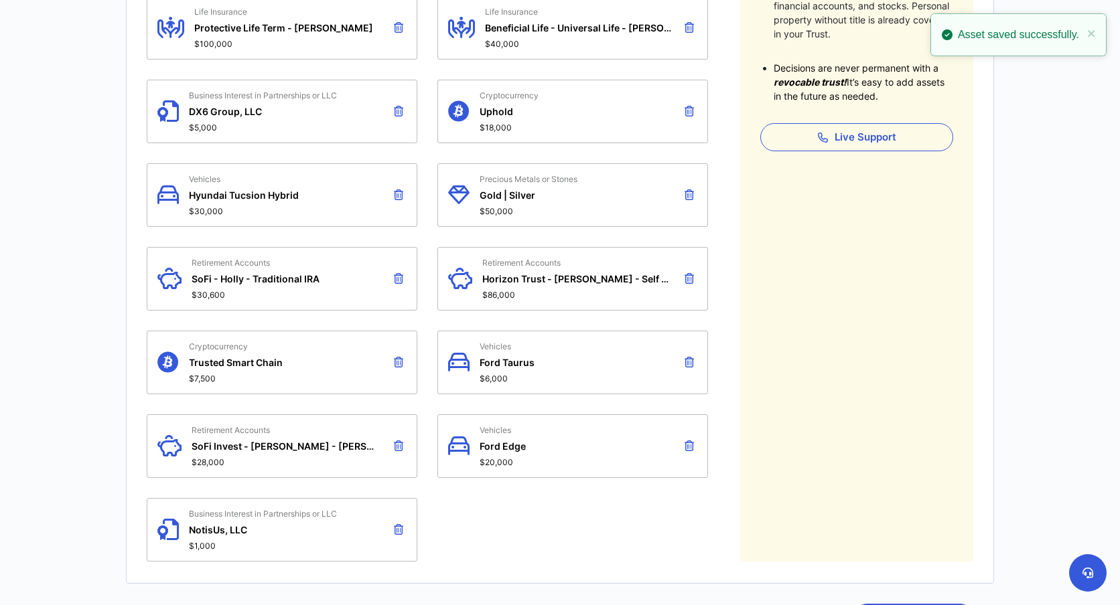
scroll to position [504, 0]
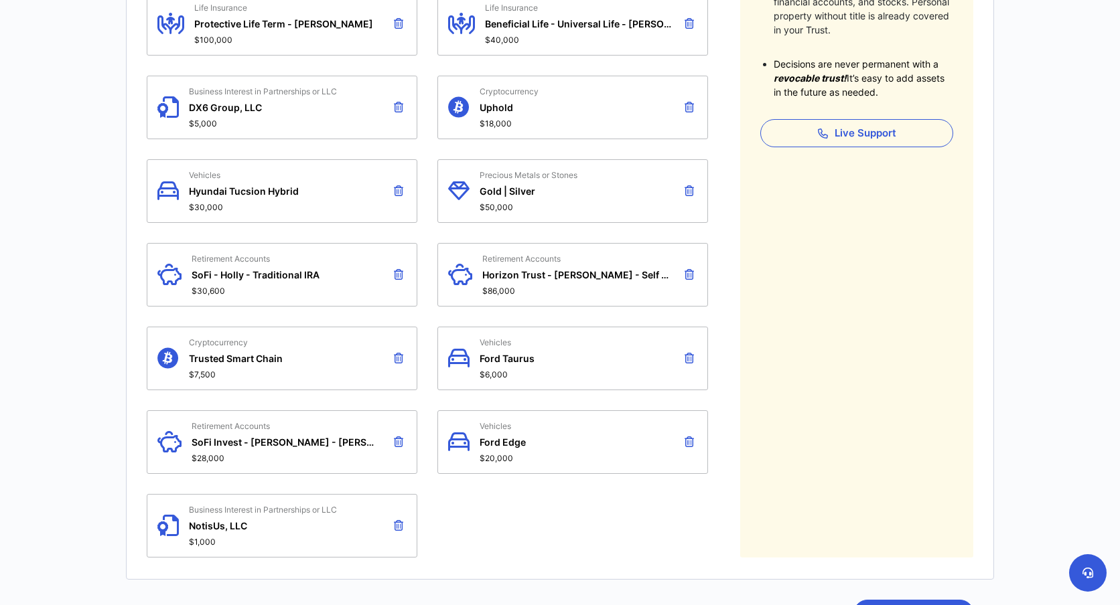
click at [399, 437] on icon at bounding box center [398, 442] width 9 height 11
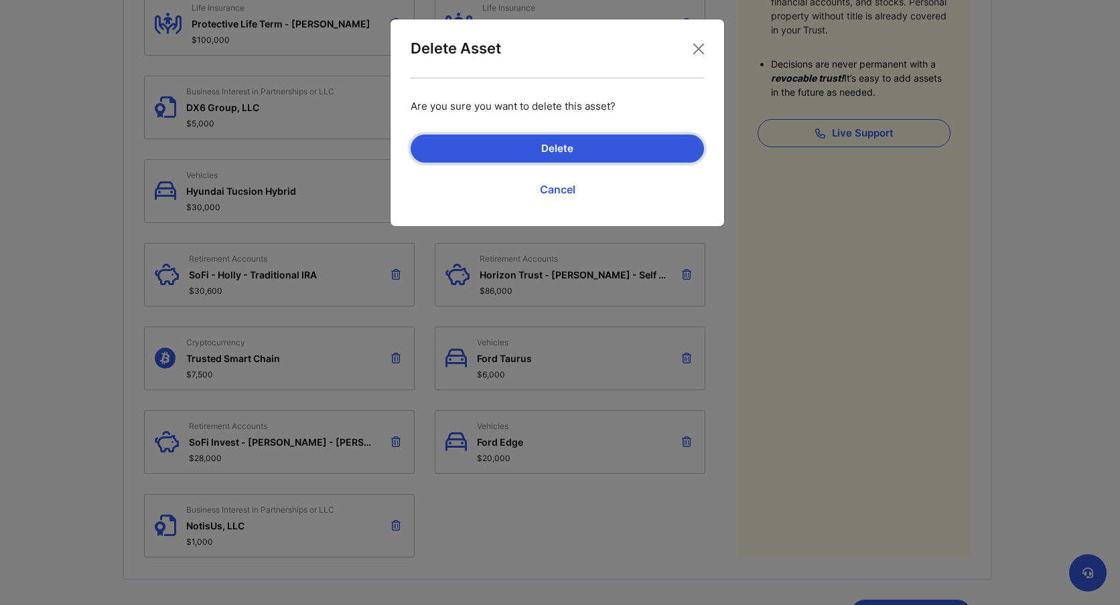
click at [647, 151] on button "Delete" at bounding box center [556, 149] width 293 height 28
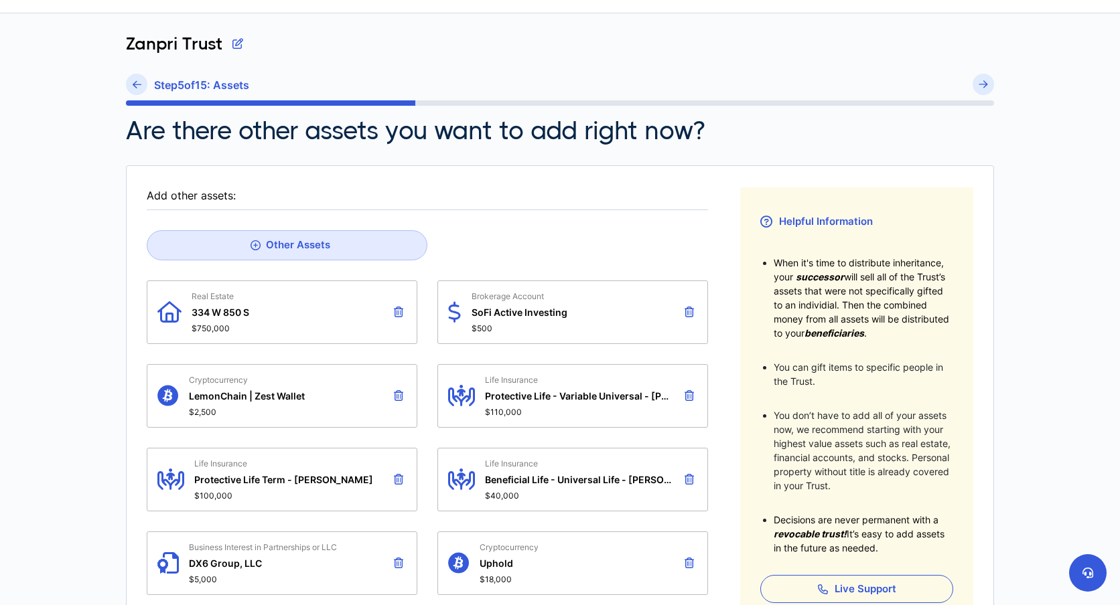
scroll to position [9, 0]
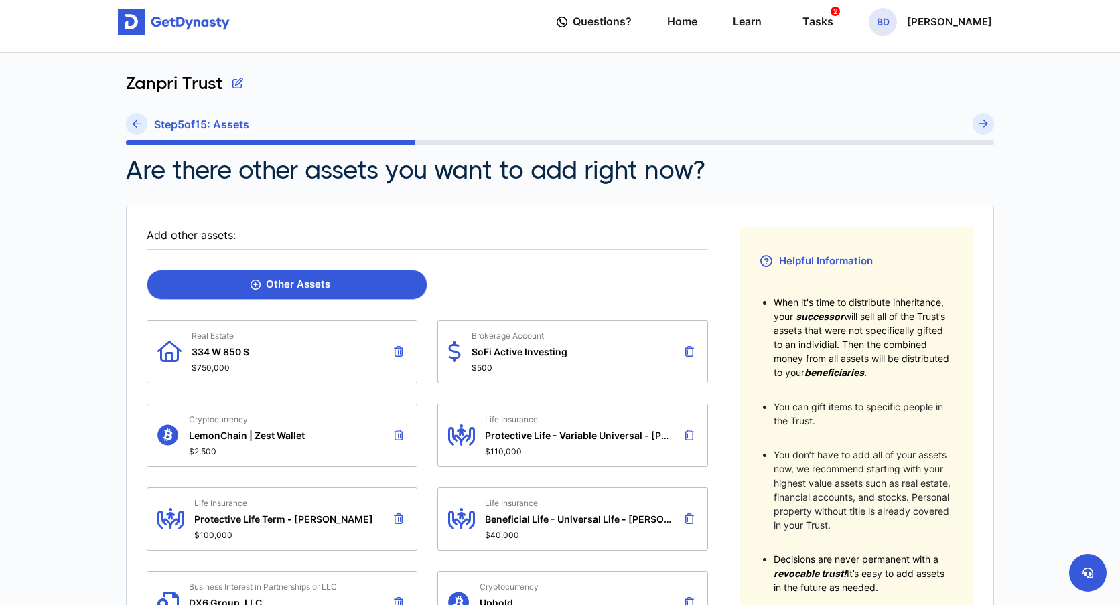
click at [293, 281] on div "Other Assets" at bounding box center [290, 285] width 80 height 12
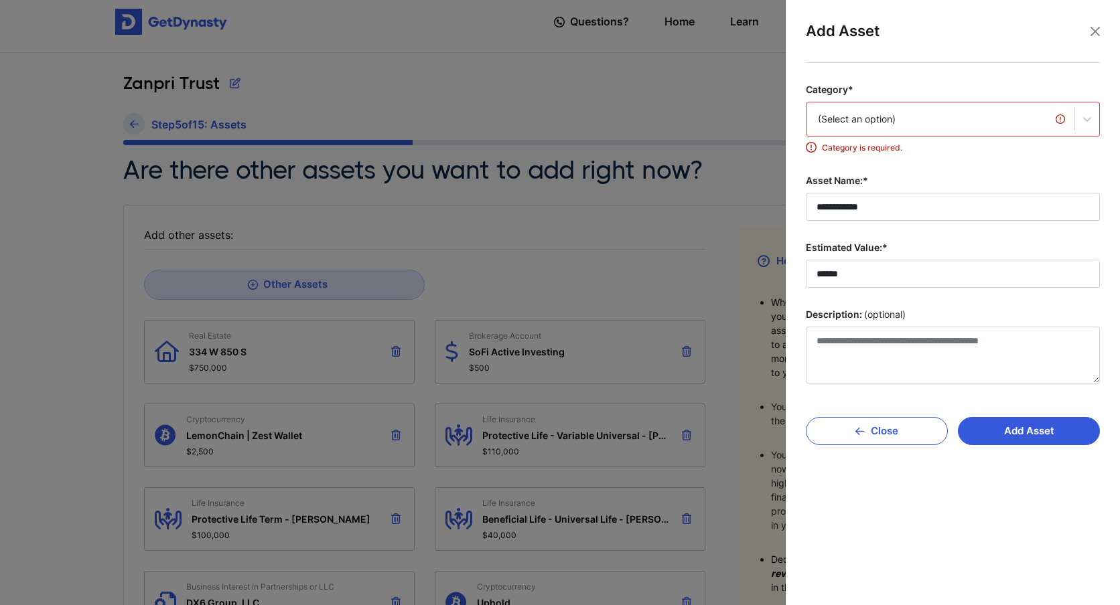
click at [858, 119] on div "(Select an option)" at bounding box center [940, 118] width 245 height 13
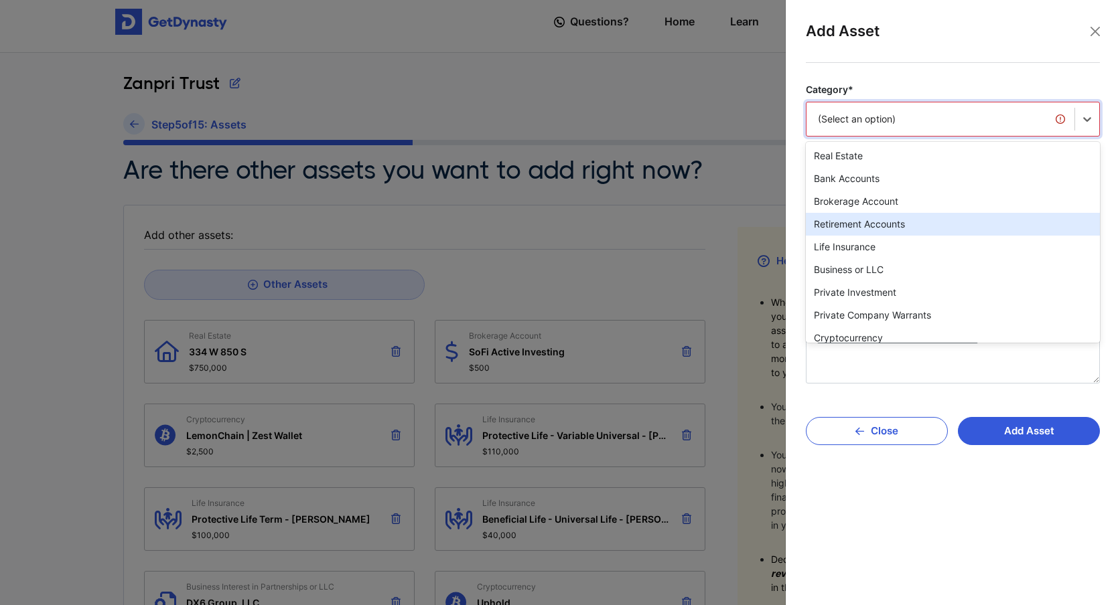
click at [860, 228] on div "Retirement Accounts" at bounding box center [953, 224] width 294 height 23
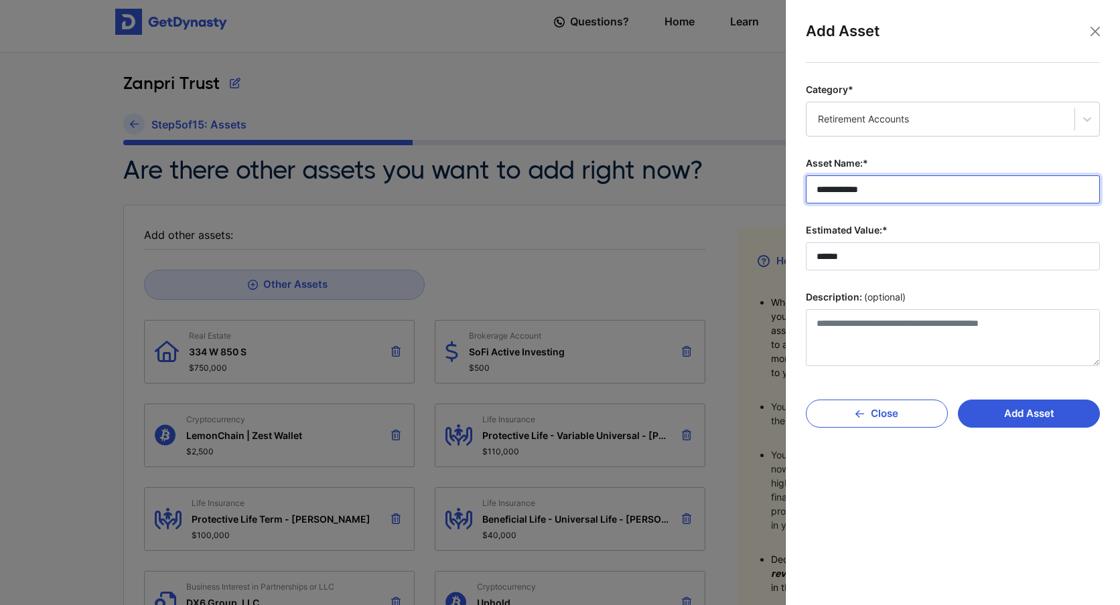
drag, startPoint x: 886, startPoint y: 195, endPoint x: 767, endPoint y: 195, distance: 119.2
click at [767, 195] on body "Questions? Home Learn Tasks 2 BD Brett Dahle Questions? 2 BD Zanpri Trust Step …" at bounding box center [560, 571] width 1120 height 1160
type input "*"
type input "**********"
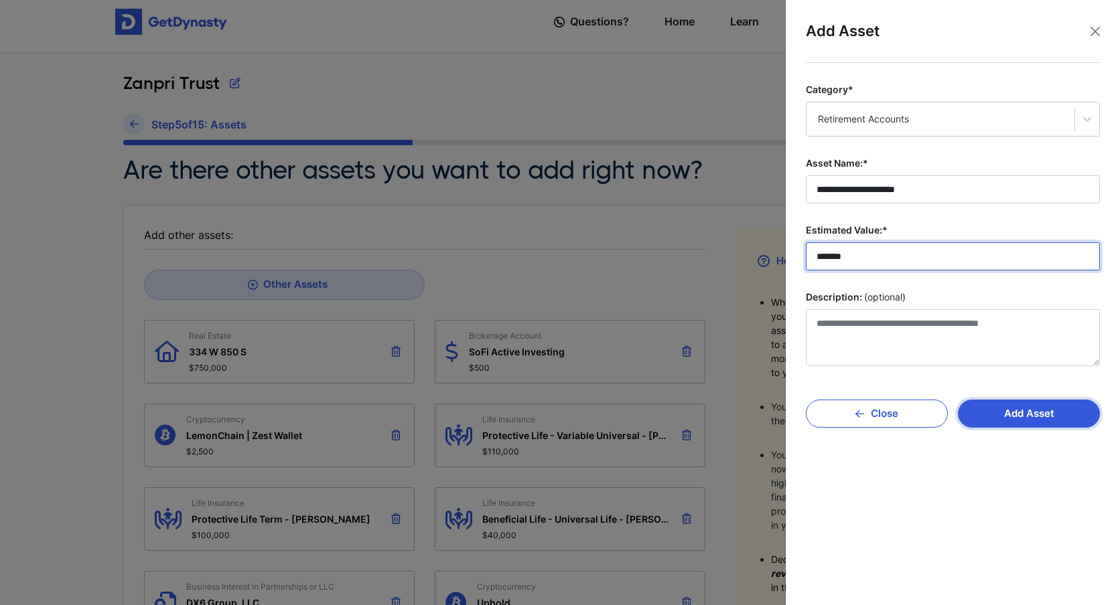
type input "*******"
click at [1021, 422] on button "Add Asset" at bounding box center [1029, 414] width 142 height 28
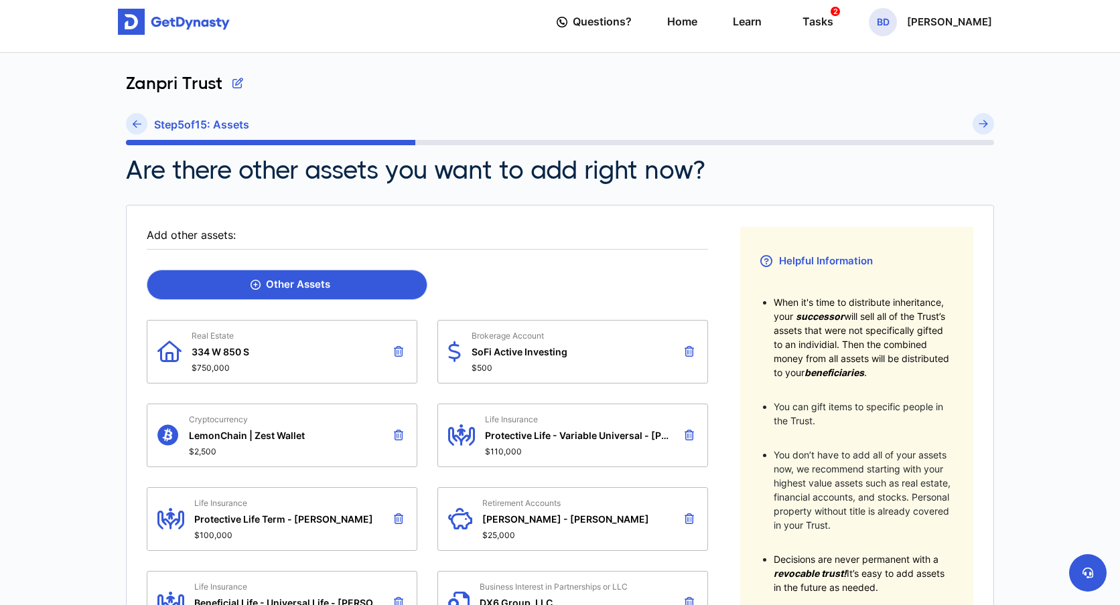
click at [370, 287] on link "Other Assets" at bounding box center [287, 285] width 281 height 30
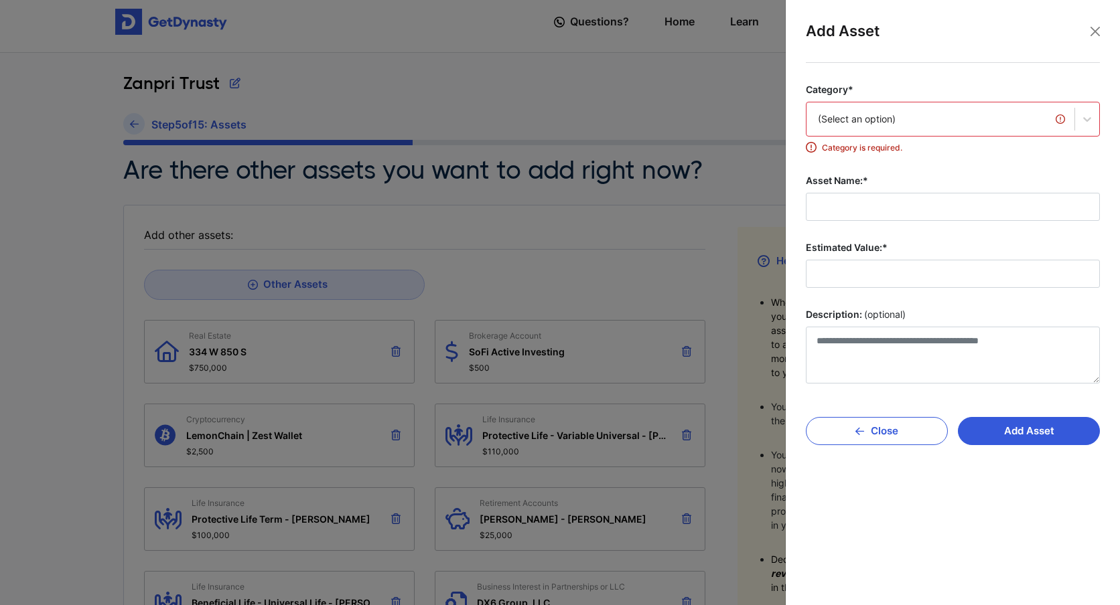
click at [919, 124] on div "(Select an option)" at bounding box center [940, 118] width 245 height 13
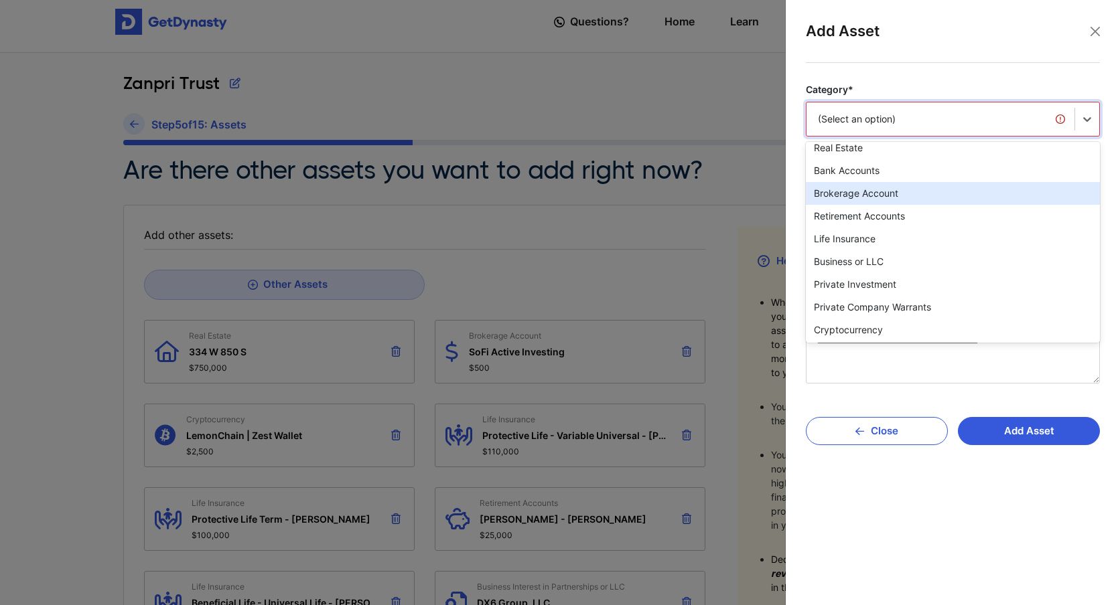
scroll to position [0, 0]
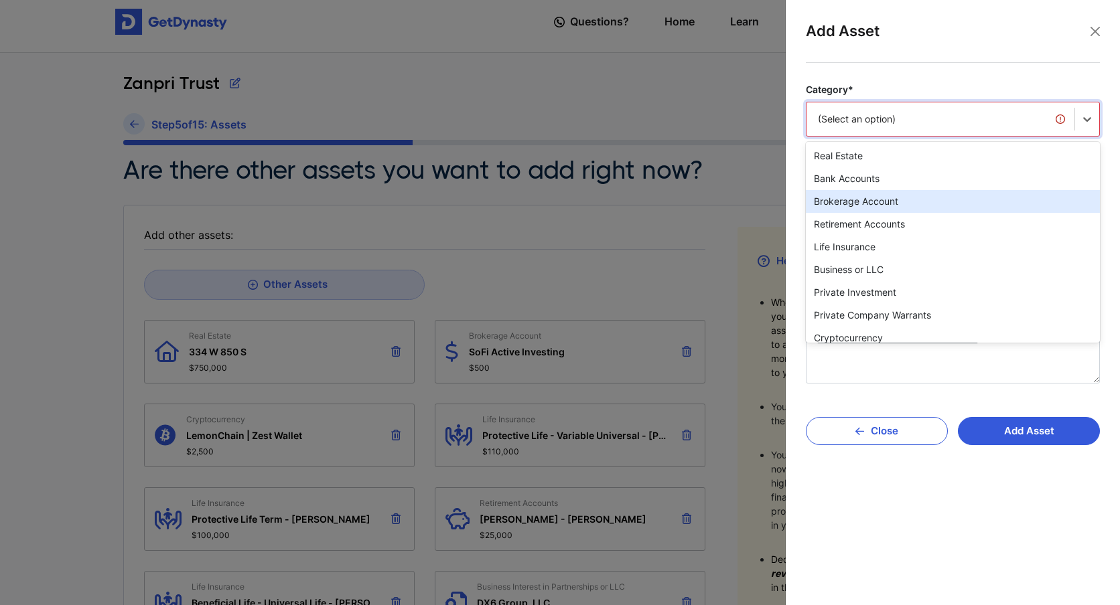
click at [897, 206] on div "Brokerage Account" at bounding box center [953, 201] width 294 height 23
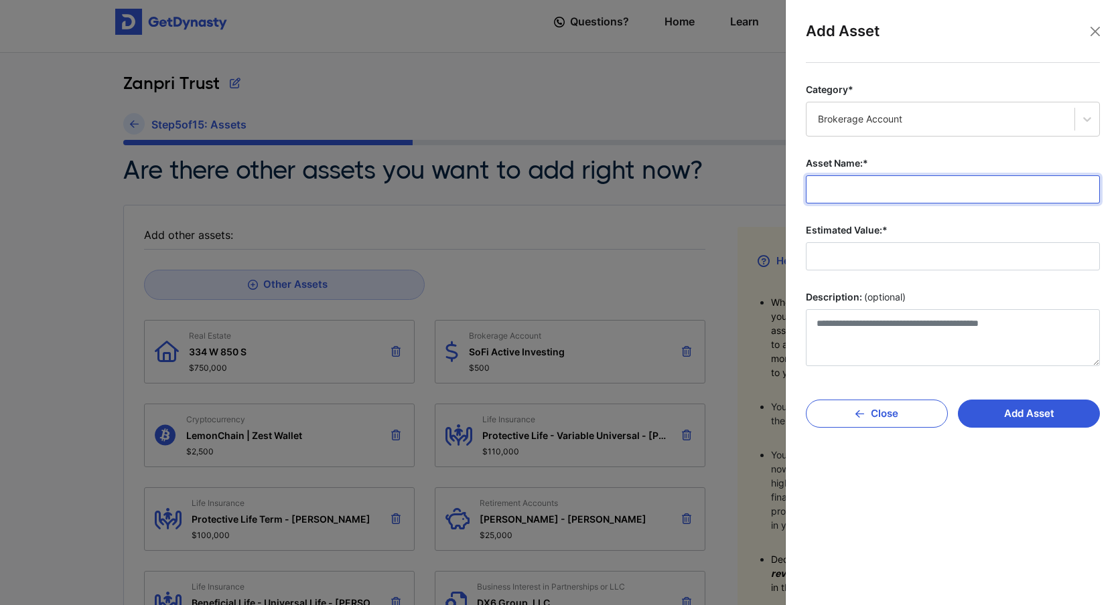
click at [874, 196] on input "Asset Name:*" at bounding box center [953, 189] width 294 height 28
type input "*"
click at [897, 194] on input "**********" at bounding box center [953, 189] width 294 height 28
click at [940, 194] on input "**********" at bounding box center [953, 189] width 294 height 28
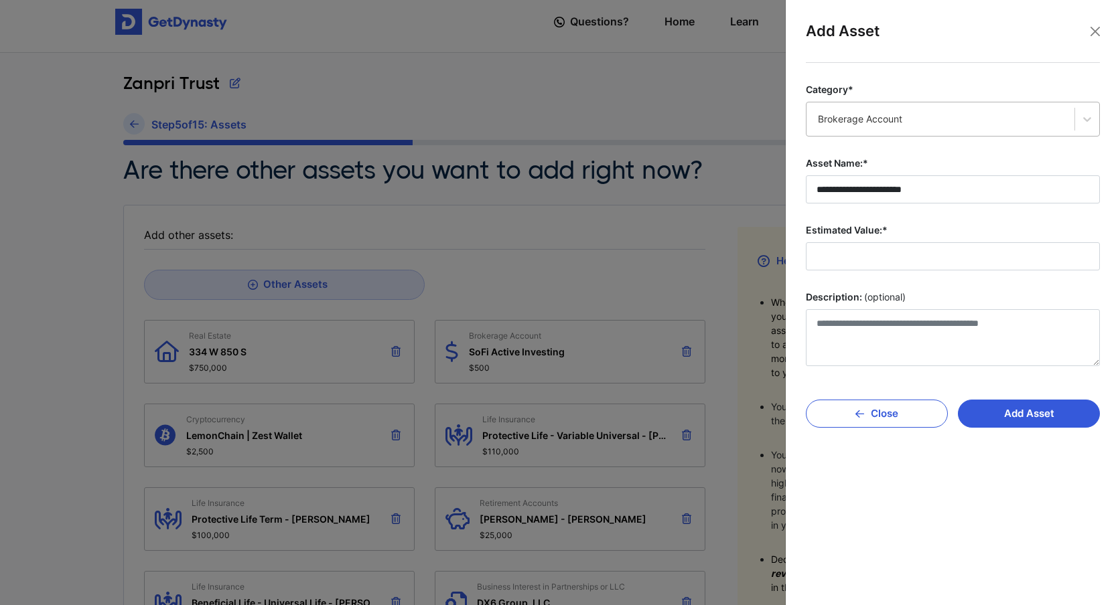
click at [1014, 127] on div "Brokerage Account" at bounding box center [940, 119] width 268 height 28
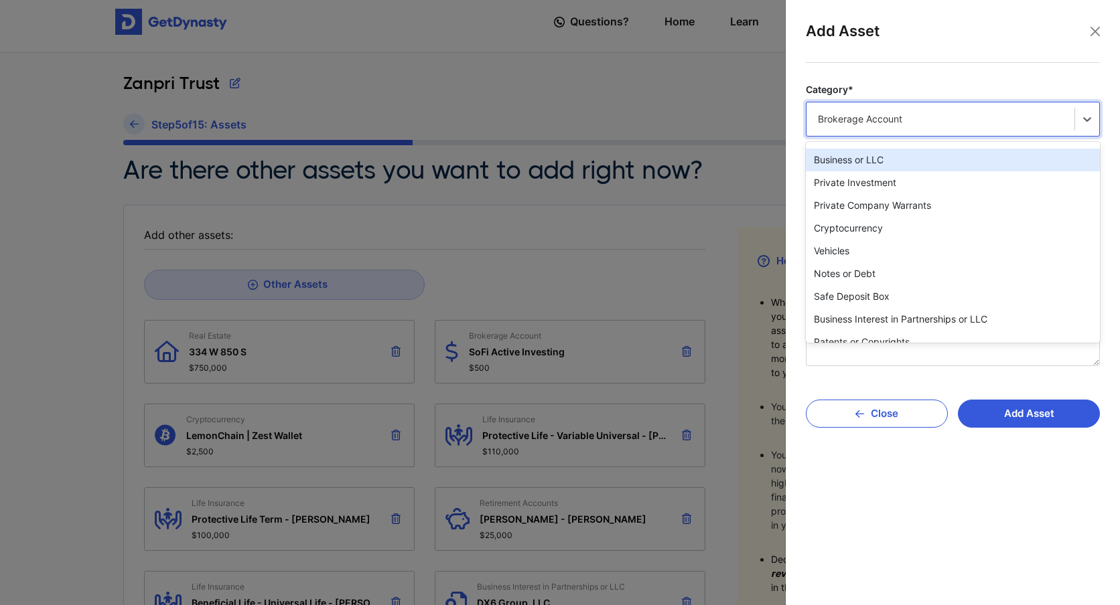
scroll to position [260, 0]
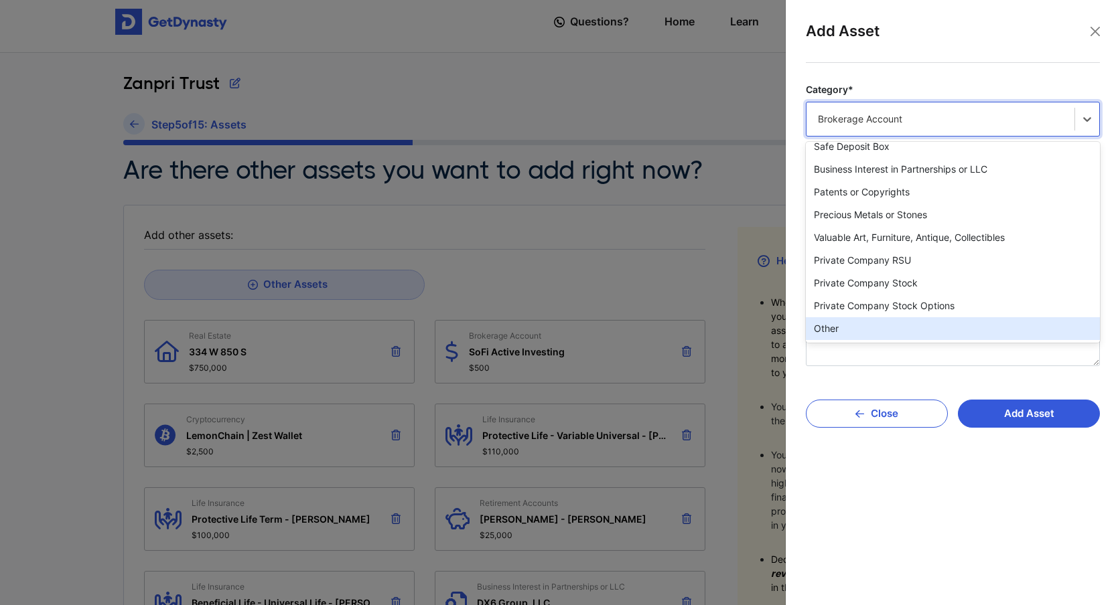
click at [870, 325] on div "Other" at bounding box center [953, 328] width 294 height 23
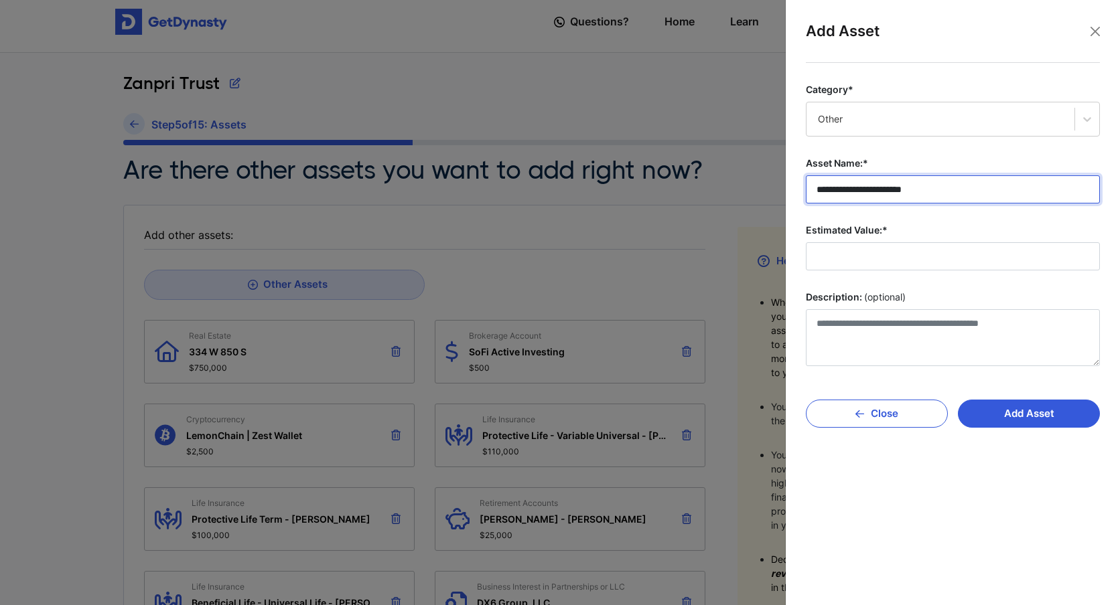
click at [892, 188] on input "**********" at bounding box center [953, 189] width 294 height 28
click at [958, 189] on input "**********" at bounding box center [953, 189] width 294 height 28
type input "**********"
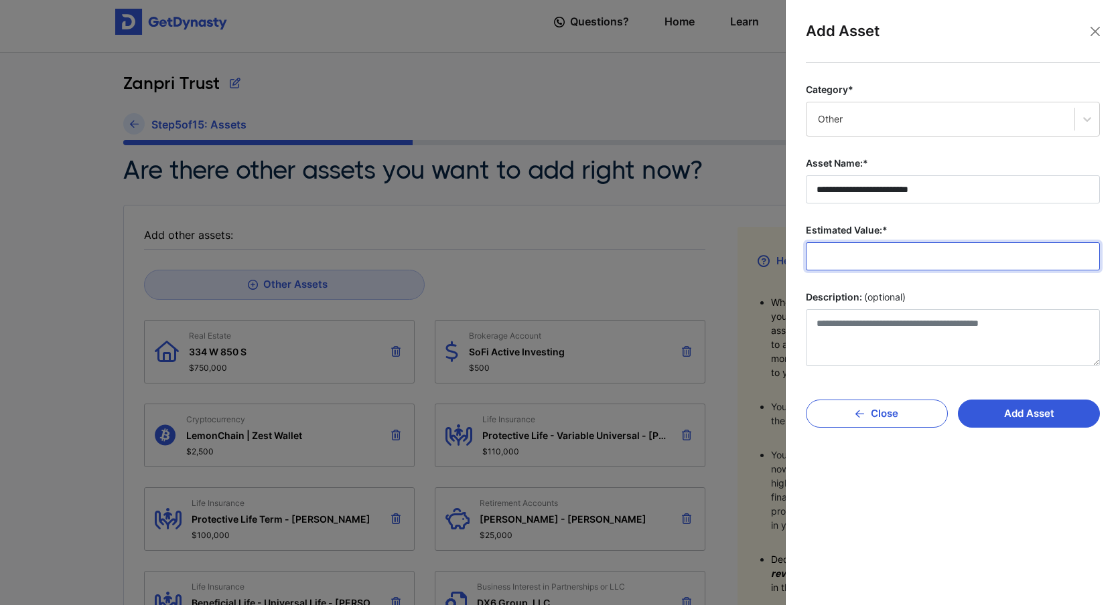
click at [895, 248] on input "Estimated Value:*" at bounding box center [953, 256] width 294 height 28
type input "******"
click at [1053, 421] on button "Add Asset" at bounding box center [1029, 414] width 142 height 28
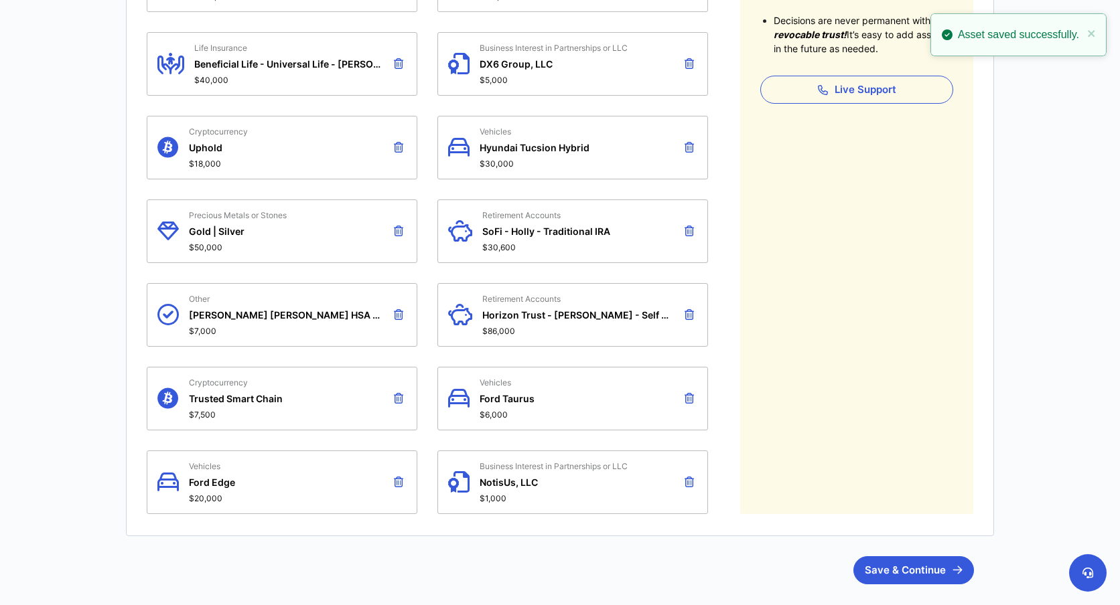
scroll to position [632, 0]
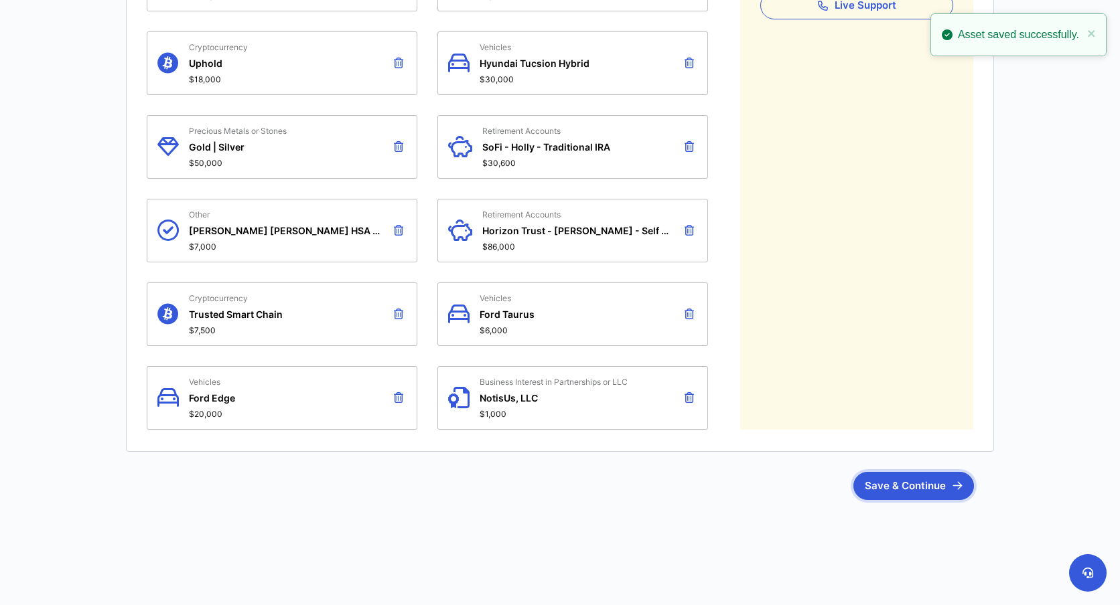
click at [935, 473] on button "Save & Continue" at bounding box center [913, 486] width 121 height 28
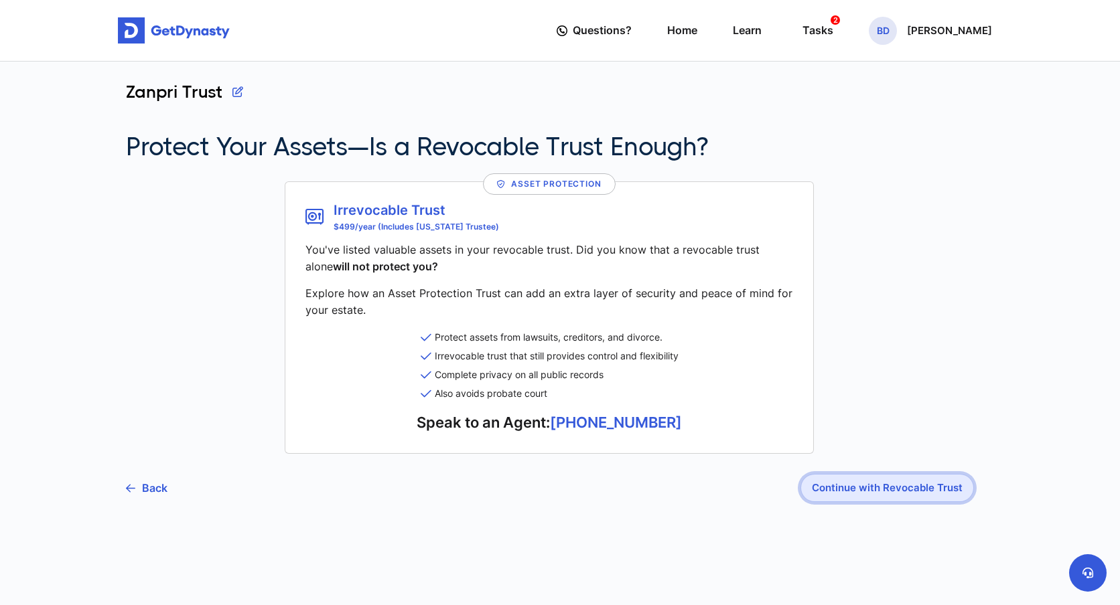
click at [901, 489] on button "Continue with Revocable Trust" at bounding box center [886, 488] width 173 height 28
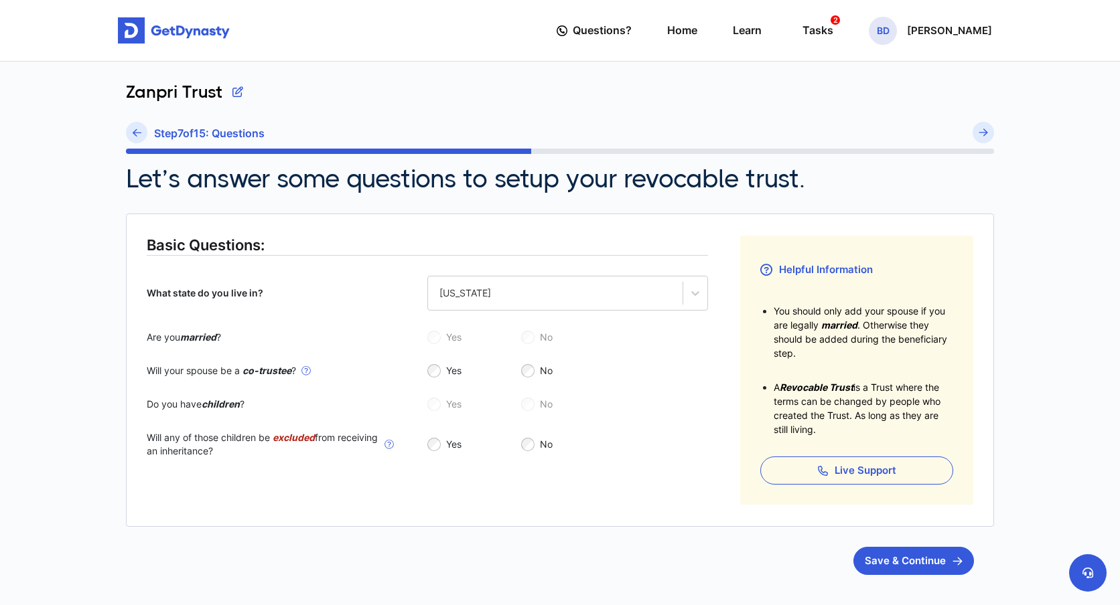
scroll to position [68, 0]
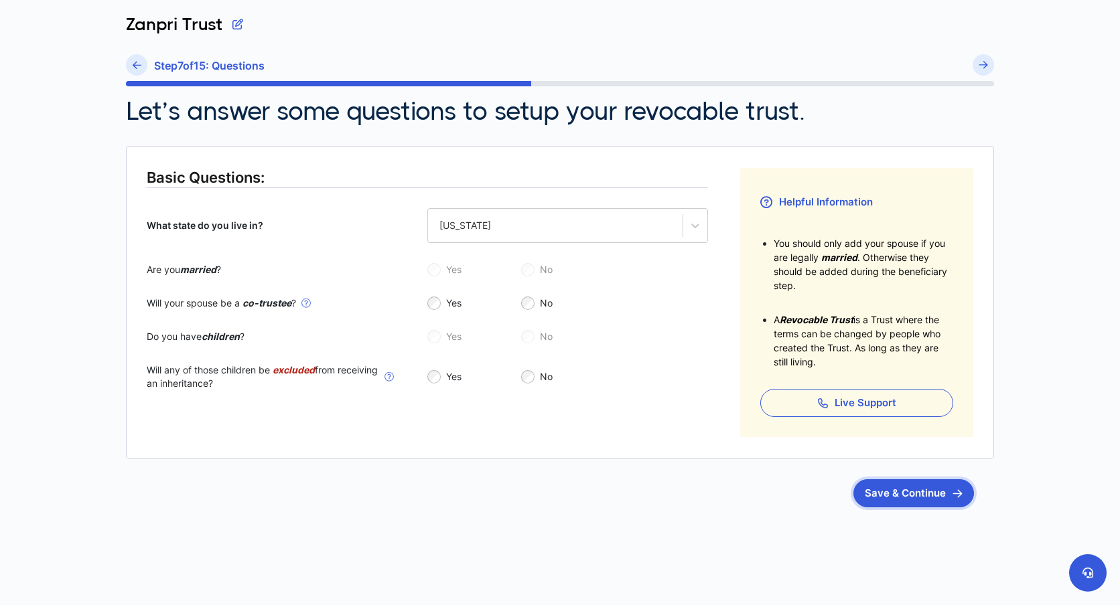
click at [901, 494] on button "Save & Continue" at bounding box center [913, 493] width 121 height 28
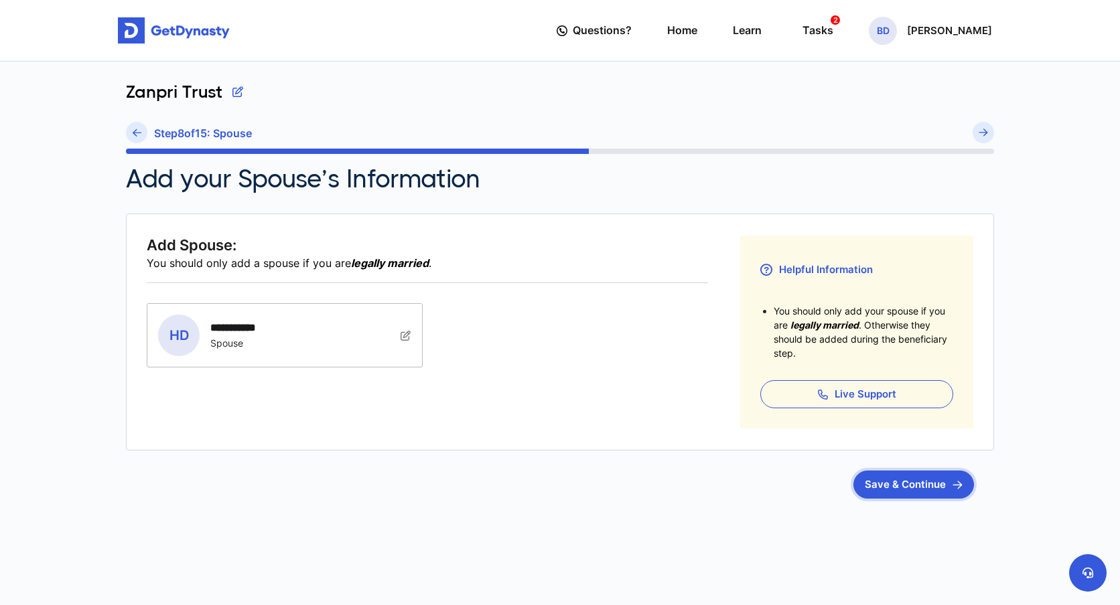
click at [919, 489] on button "Save & Continue" at bounding box center [913, 485] width 121 height 28
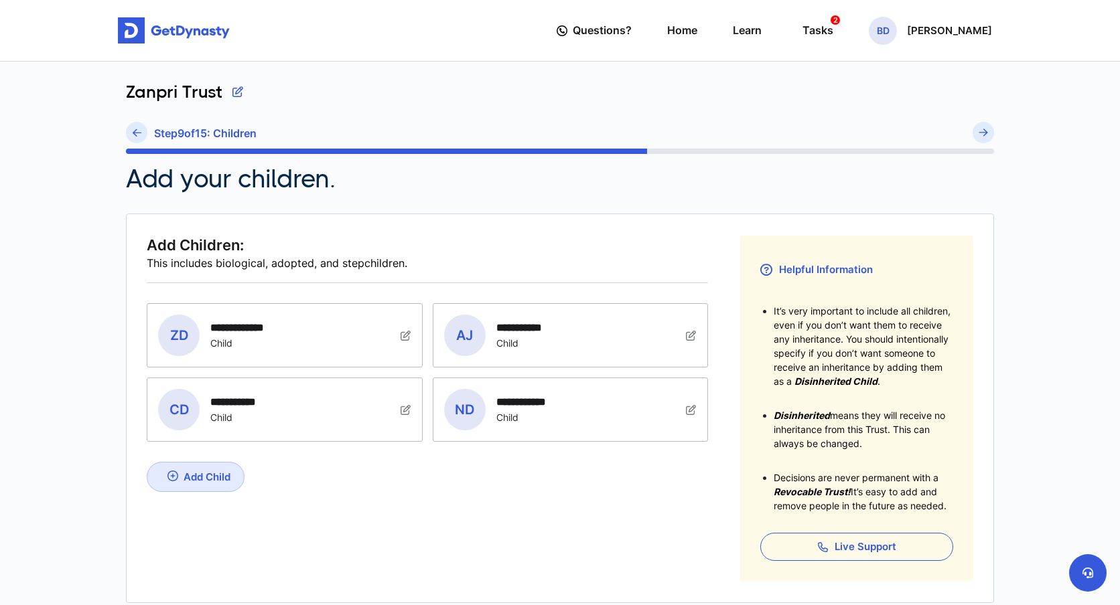
scroll to position [37, 0]
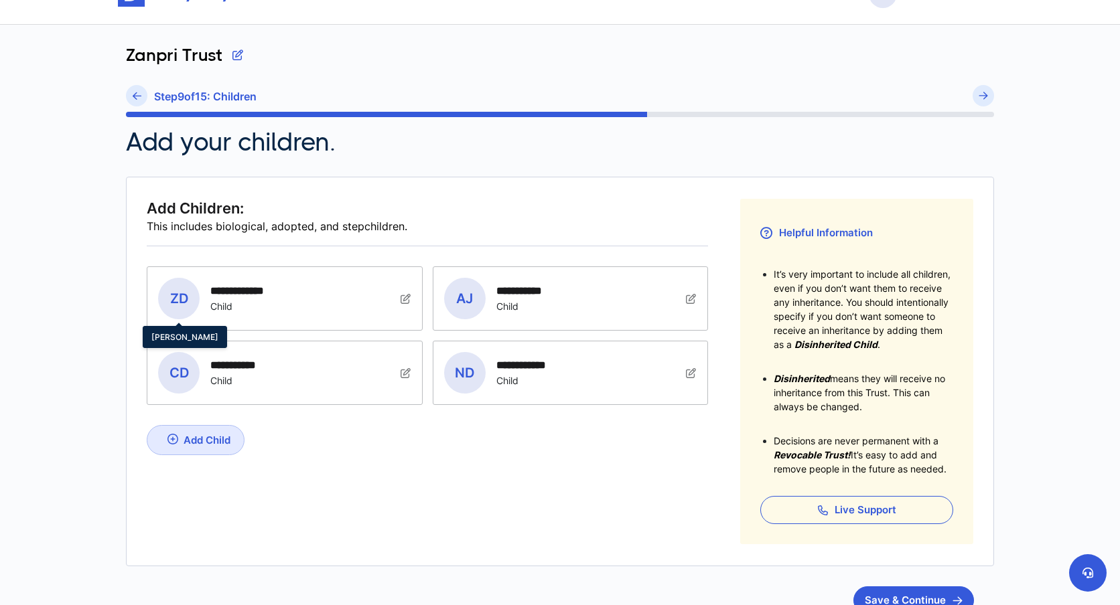
click at [176, 287] on span "ZD" at bounding box center [179, 299] width 42 height 42
click at [318, 306] on div "**********" at bounding box center [269, 299] width 222 height 42
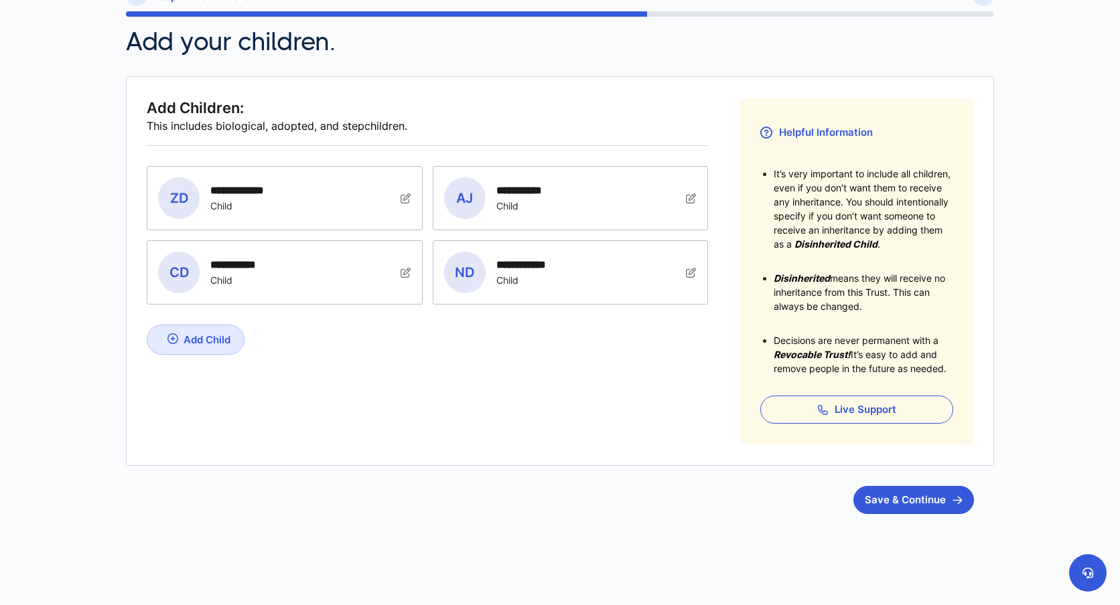
scroll to position [139, 0]
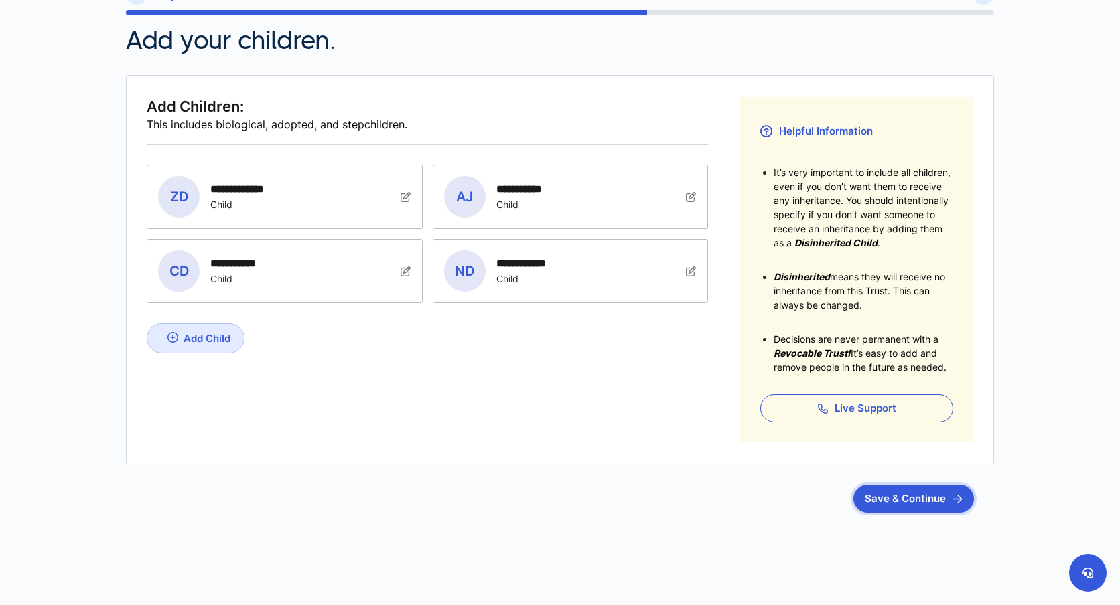
click at [917, 504] on button "Save & Continue" at bounding box center [913, 499] width 121 height 28
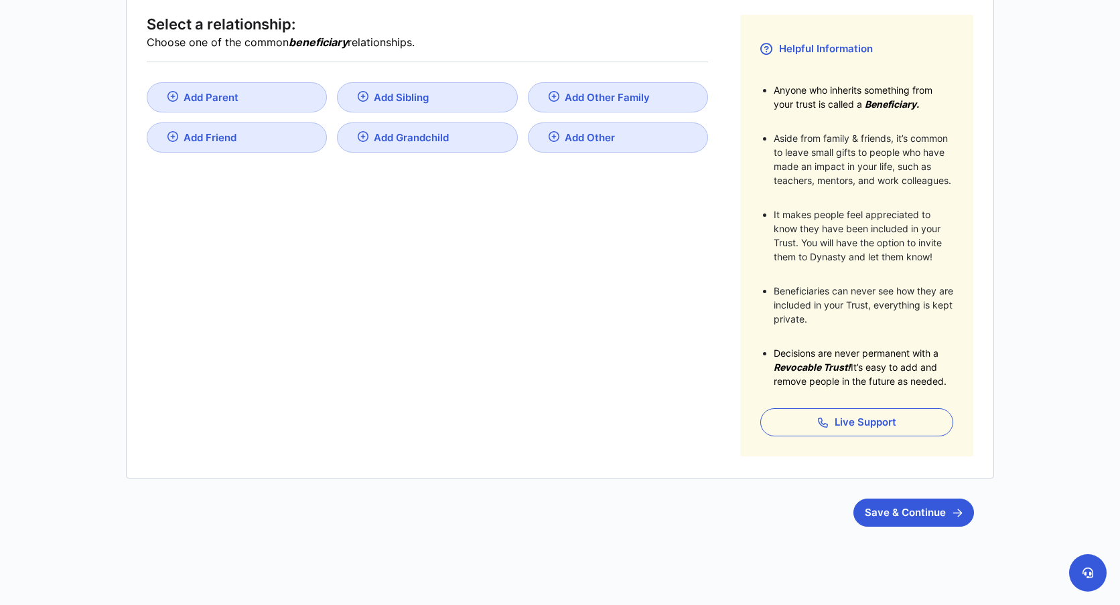
scroll to position [227, 0]
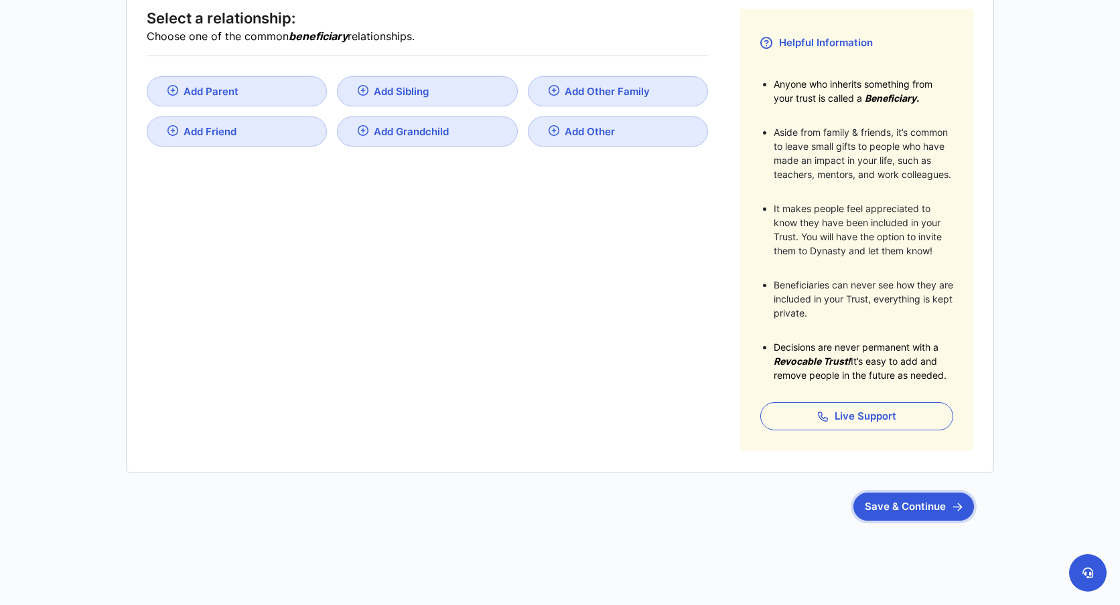
click at [901, 512] on button "Save & Continue" at bounding box center [913, 507] width 121 height 28
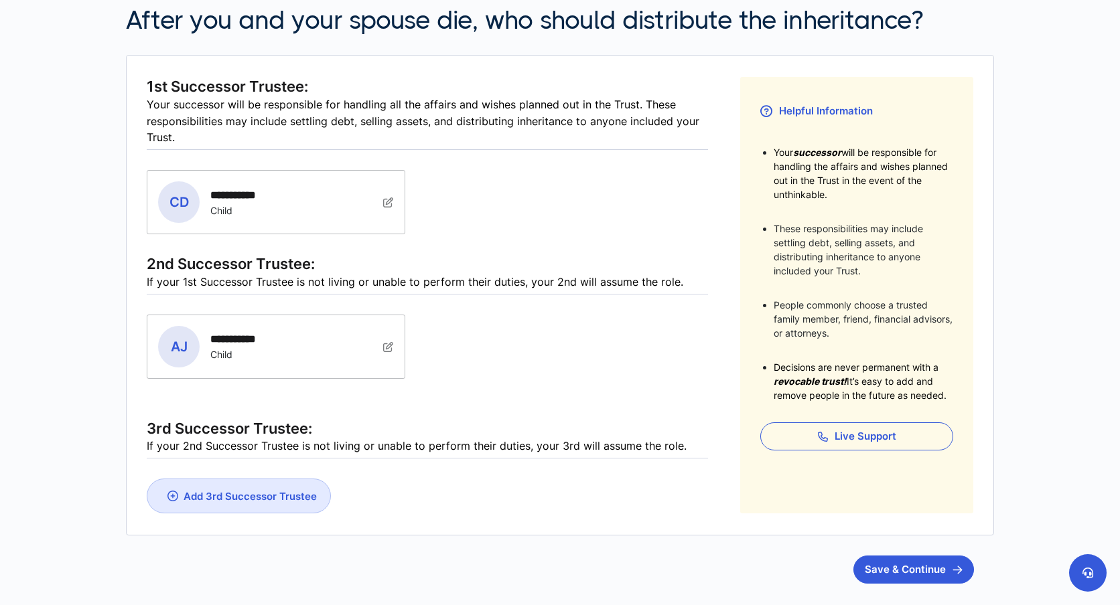
scroll to position [167, 0]
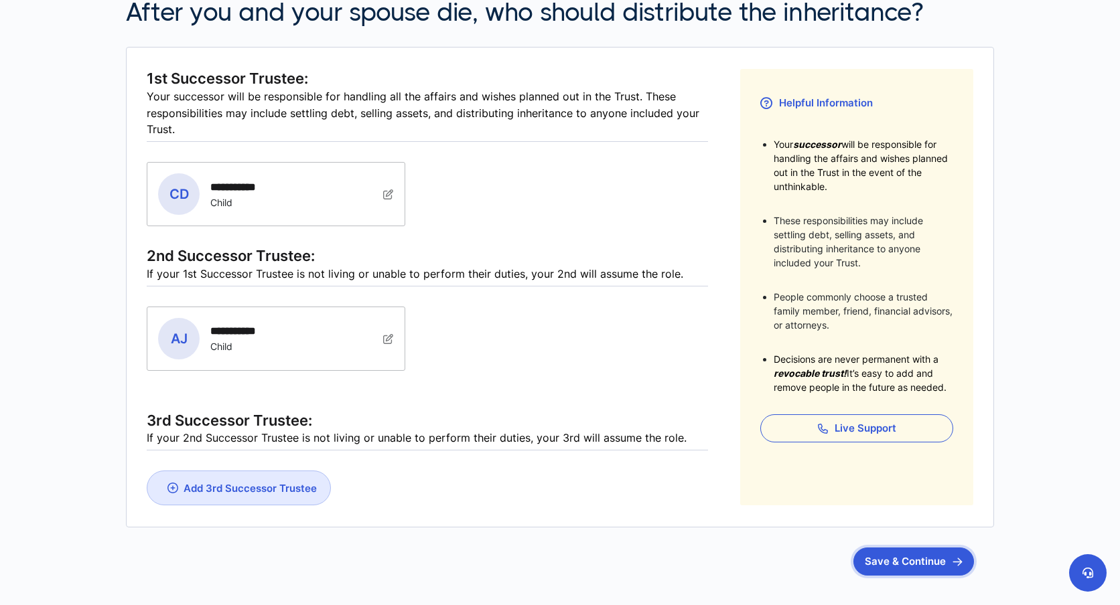
click at [936, 556] on button "Save & Continue" at bounding box center [913, 562] width 121 height 28
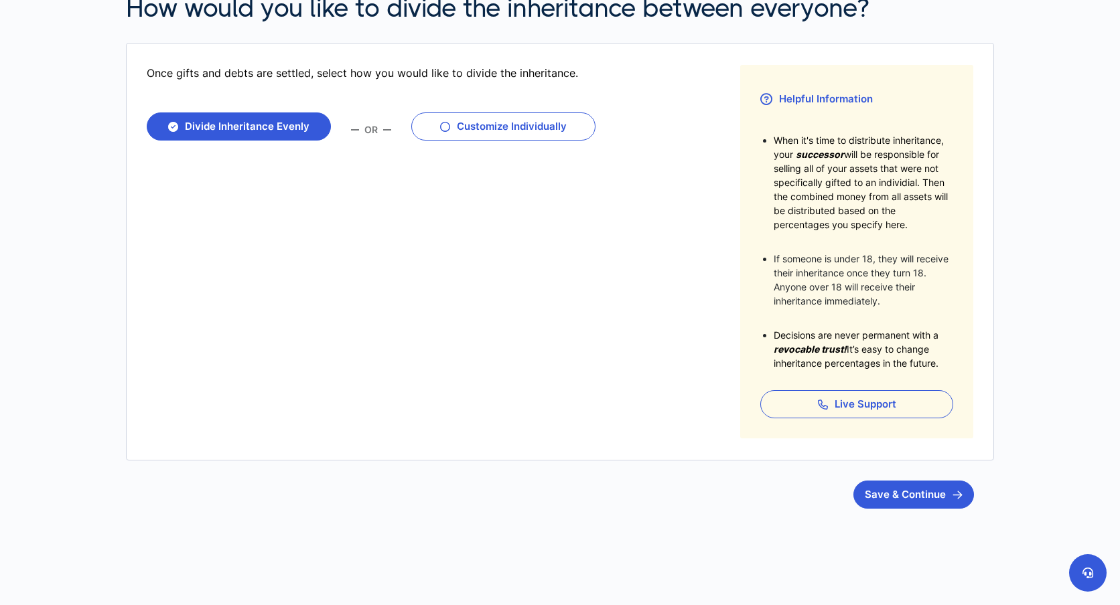
scroll to position [186, 0]
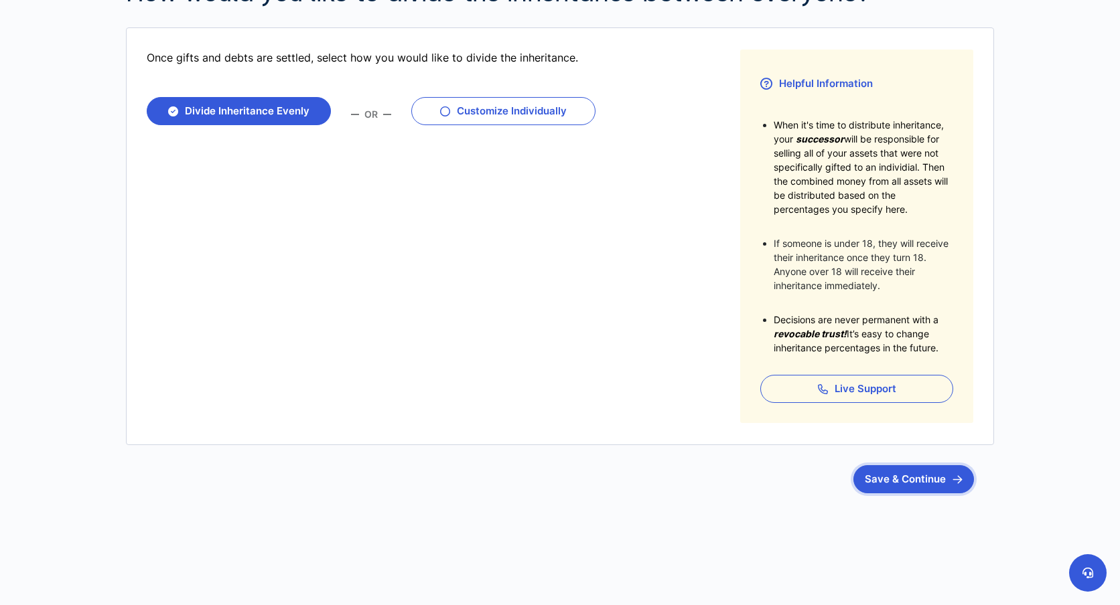
click at [952, 477] on img "submit" at bounding box center [957, 479] width 10 height 9
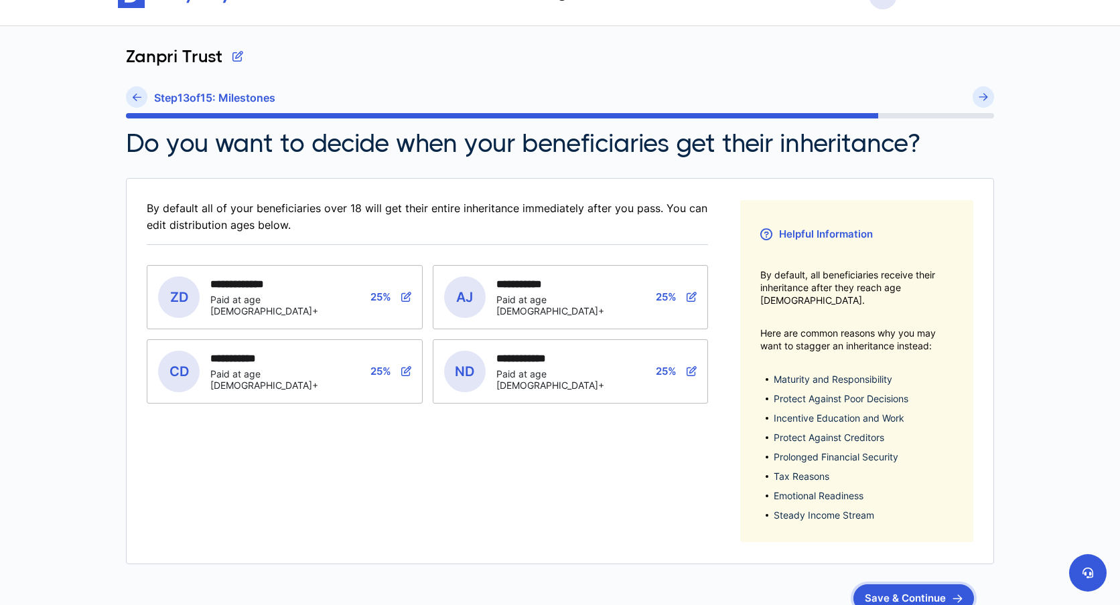
scroll to position [37, 0]
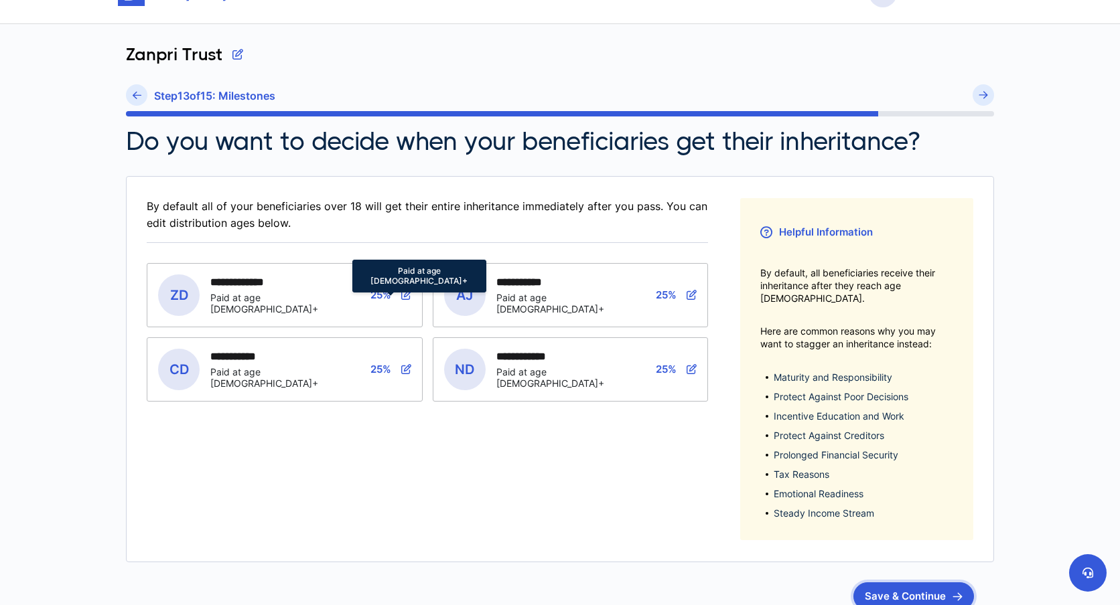
click at [406, 291] on icon at bounding box center [406, 295] width 10 height 10
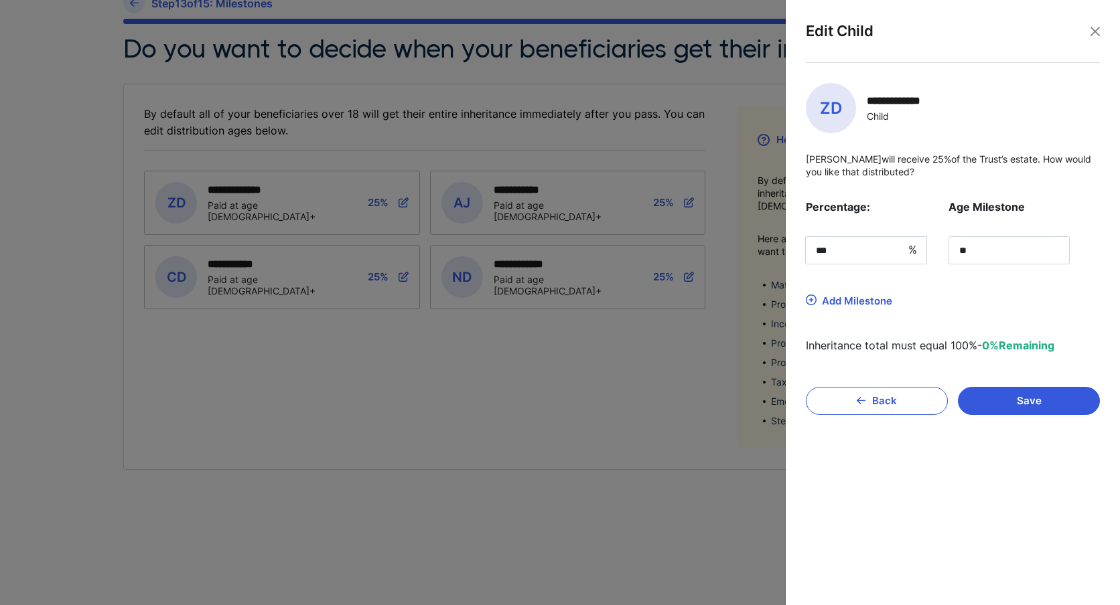
scroll to position [133, 0]
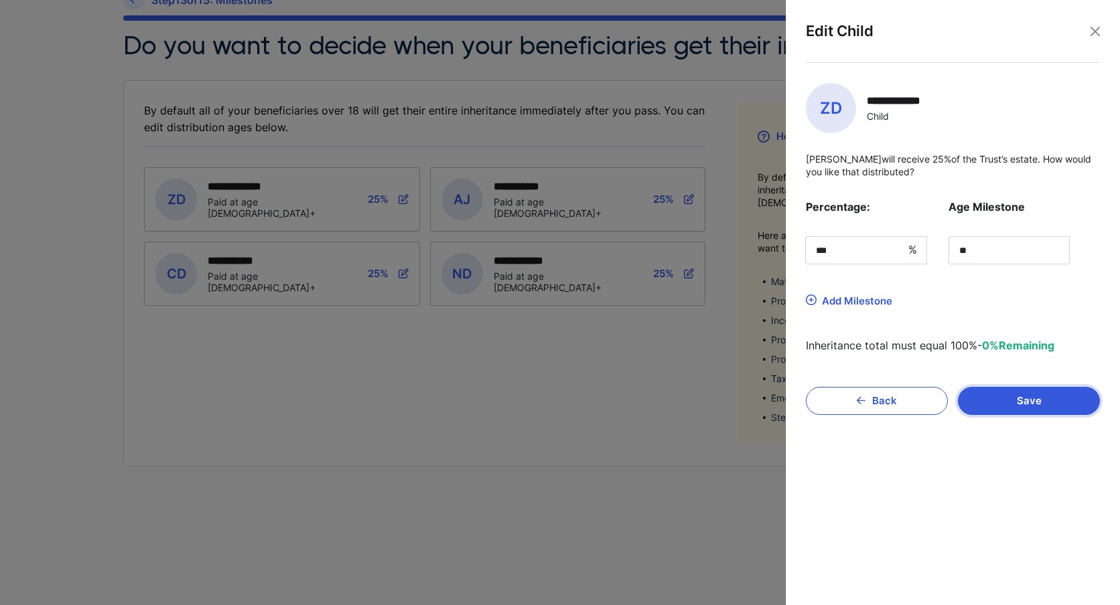
click at [1040, 404] on button "Save" at bounding box center [1029, 401] width 142 height 28
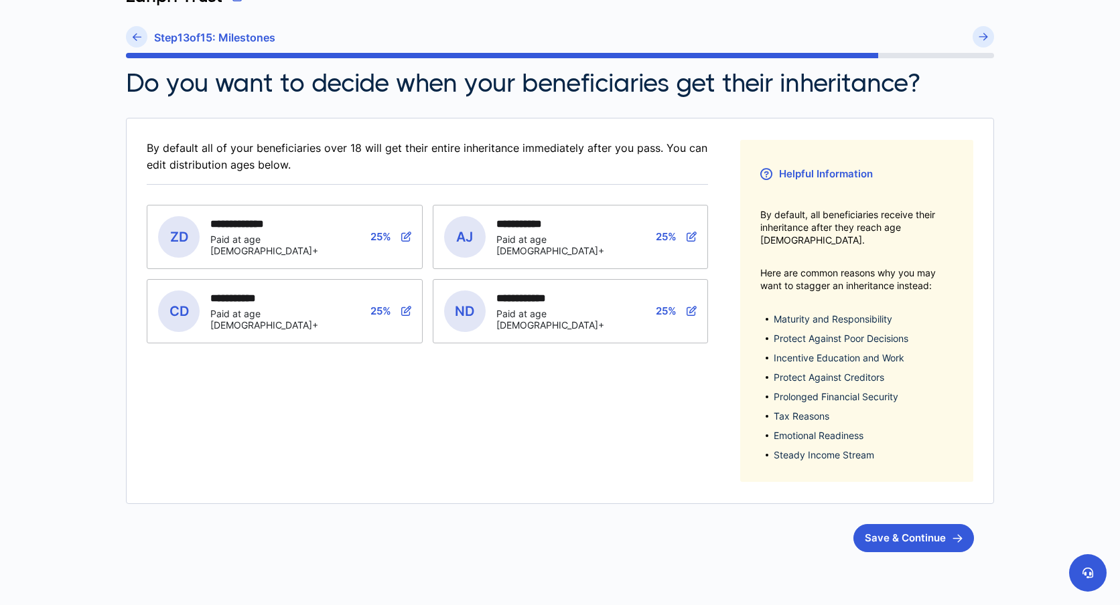
scroll to position [98, 0]
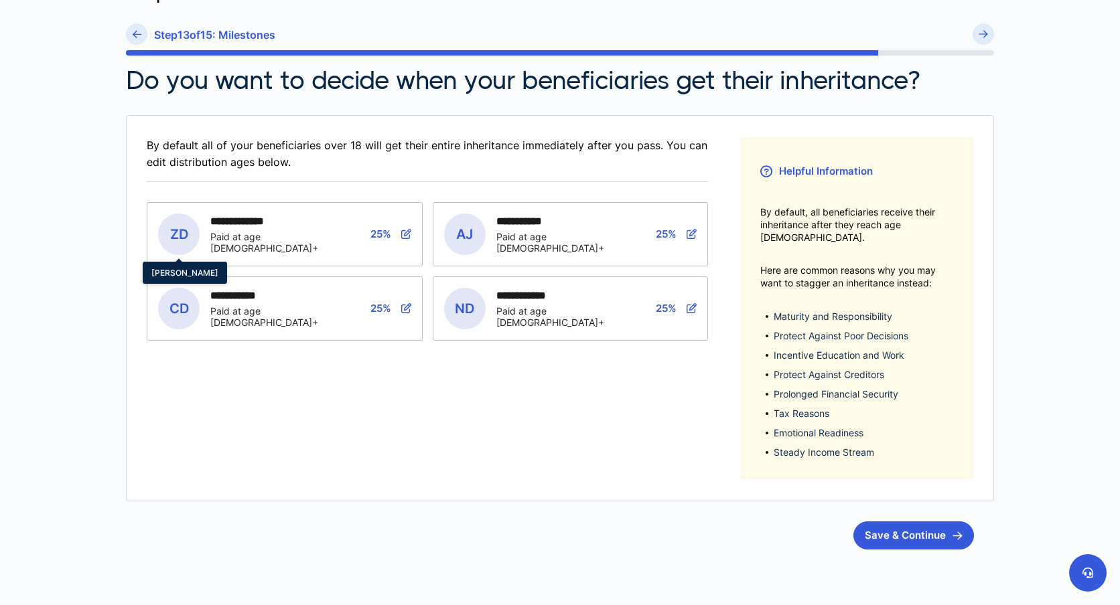
click at [183, 224] on span "ZD" at bounding box center [179, 235] width 42 height 42
click at [180, 228] on span "ZD" at bounding box center [179, 235] width 42 height 42
click at [231, 233] on div "**********" at bounding box center [280, 234] width 140 height 39
click at [235, 224] on div "**********" at bounding box center [247, 221] width 75 height 13
click at [242, 243] on div "Paid at age 18+" at bounding box center [280, 242] width 140 height 23
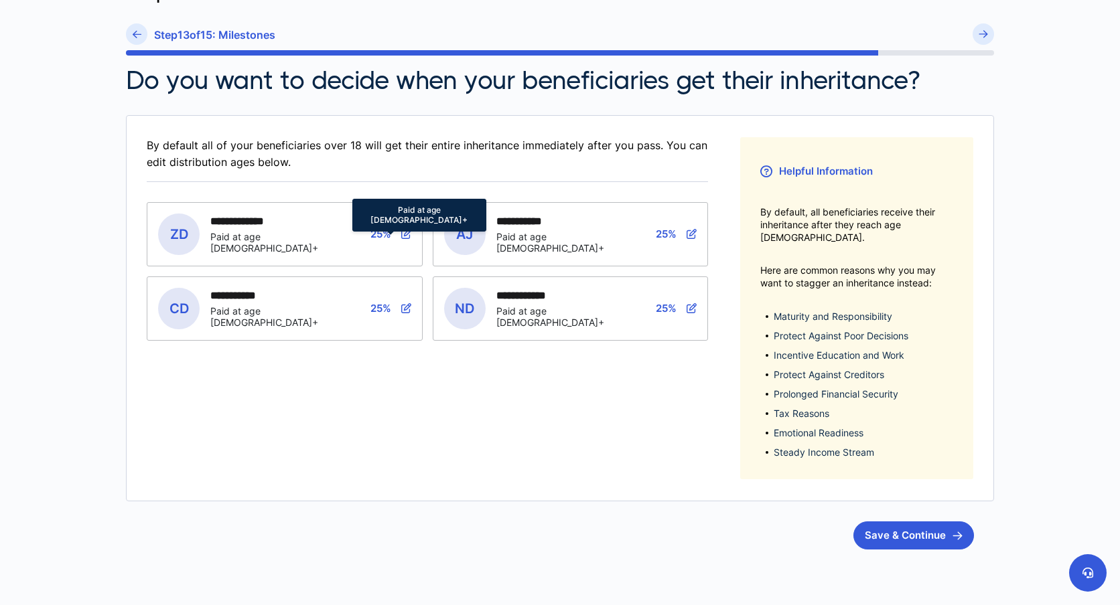
click at [377, 231] on span "25%" at bounding box center [380, 234] width 21 height 13
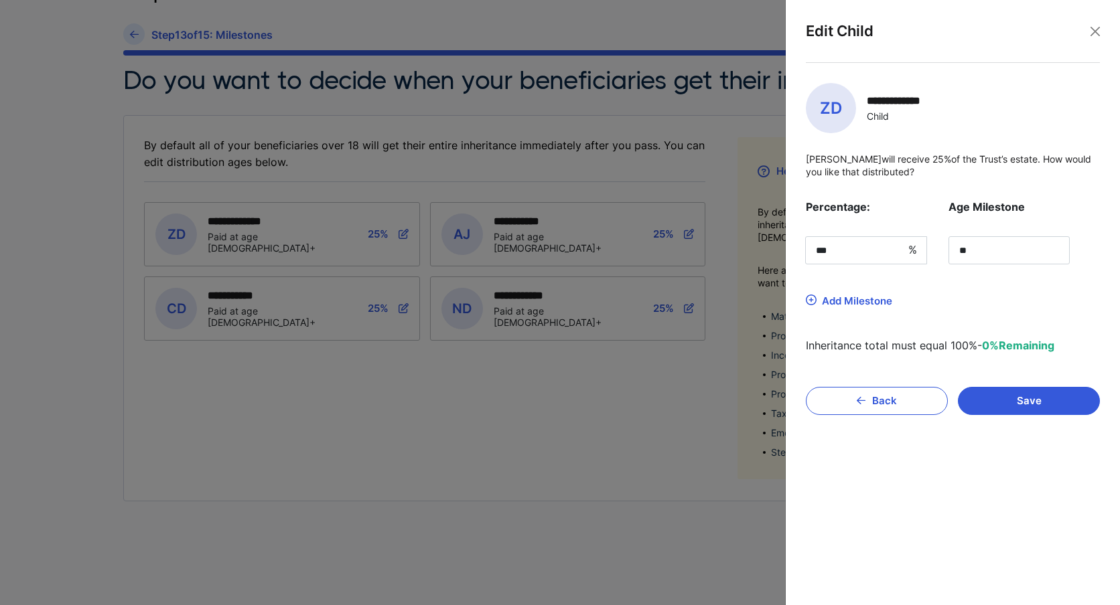
click at [810, 299] on img at bounding box center [811, 300] width 11 height 11
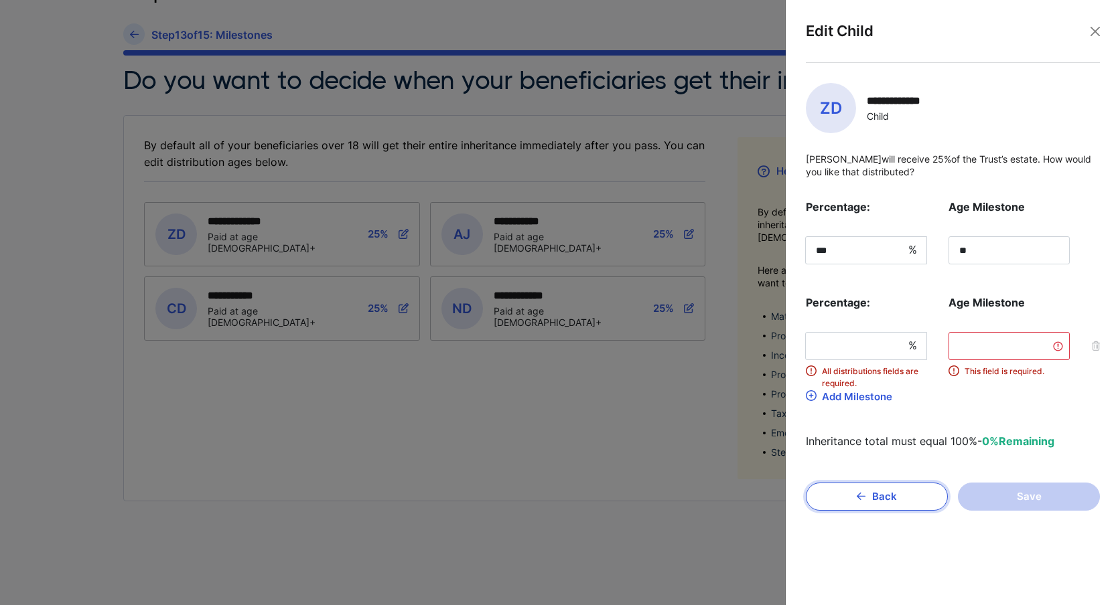
click at [877, 504] on button "Back" at bounding box center [877, 497] width 142 height 28
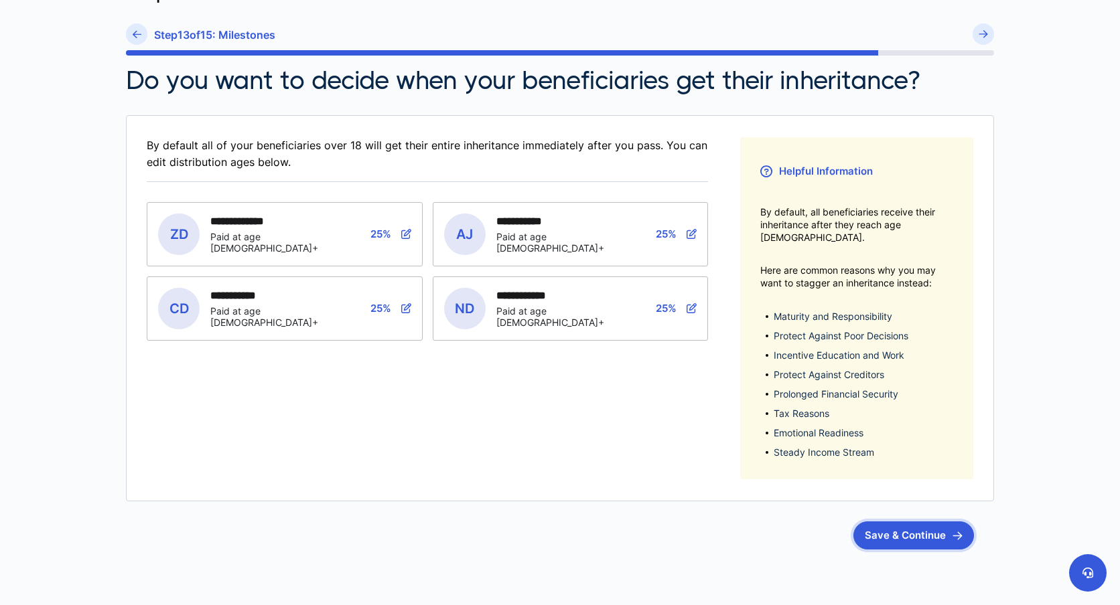
click at [871, 522] on button "Save & Continue" at bounding box center [913, 536] width 121 height 28
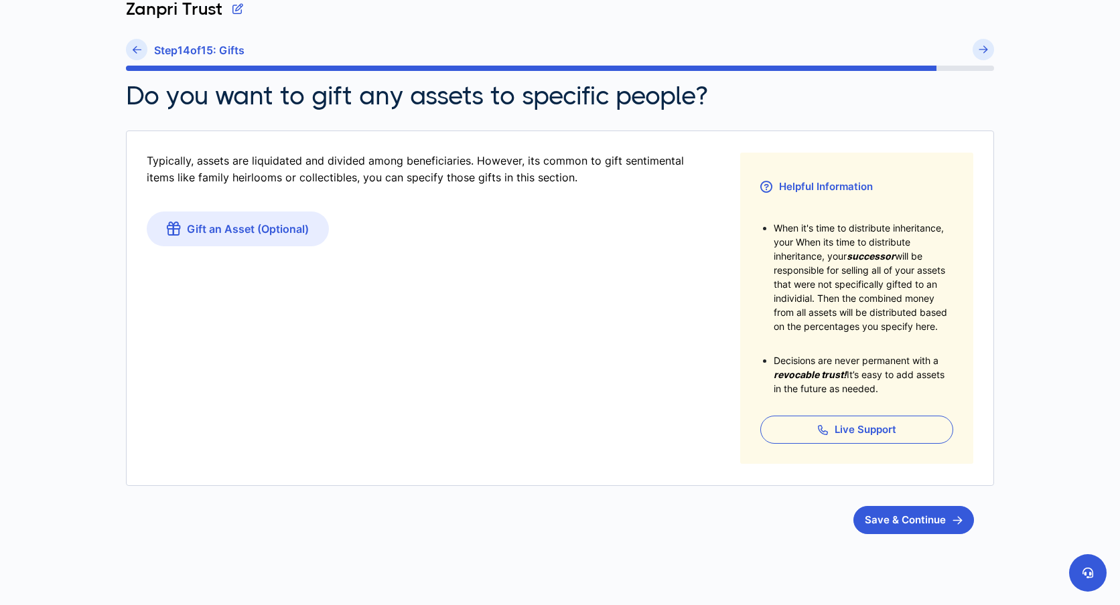
scroll to position [119, 0]
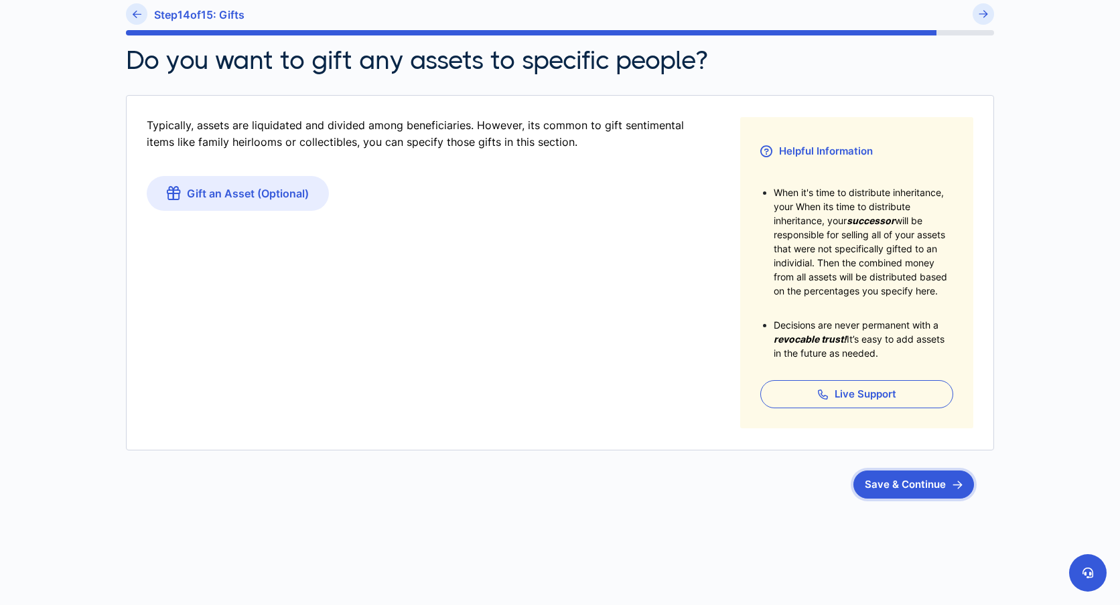
click at [944, 482] on button "Save & Continue" at bounding box center [913, 485] width 121 height 28
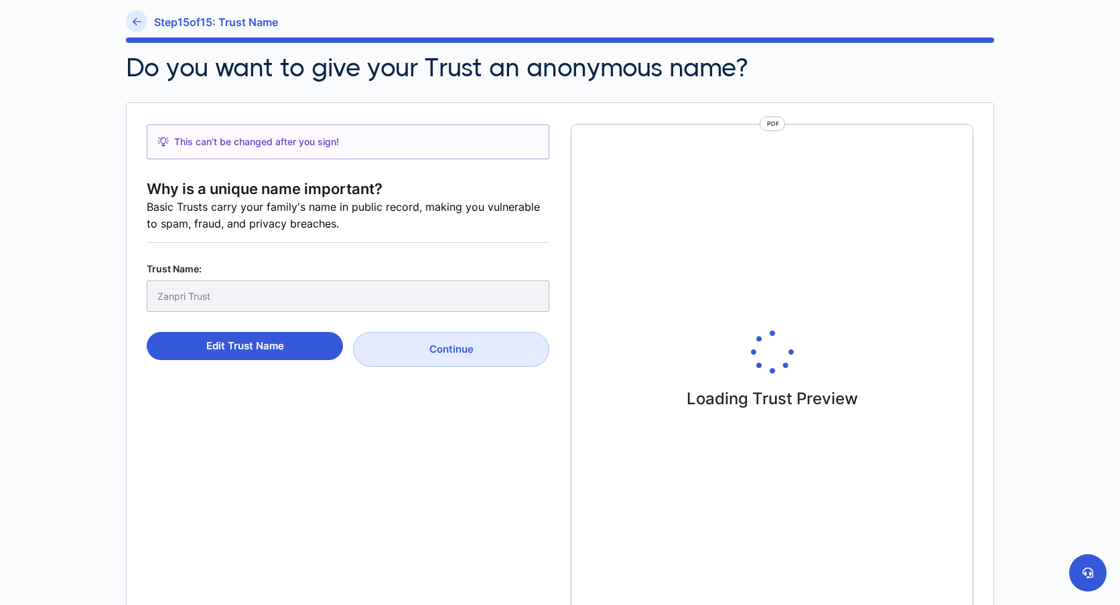
scroll to position [113, 0]
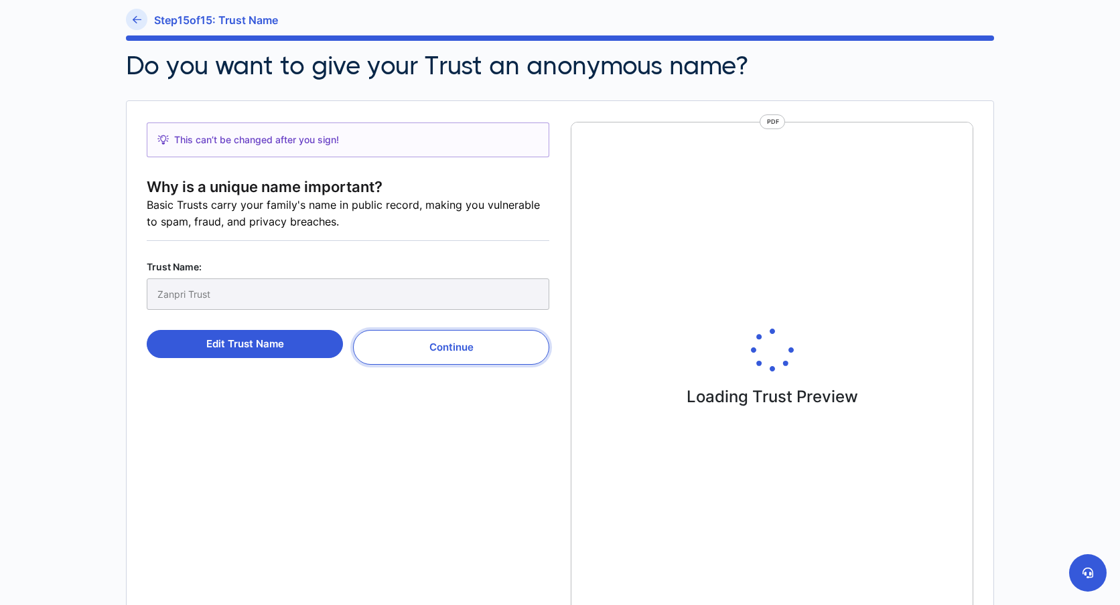
click at [487, 350] on button "Continue" at bounding box center [451, 347] width 196 height 35
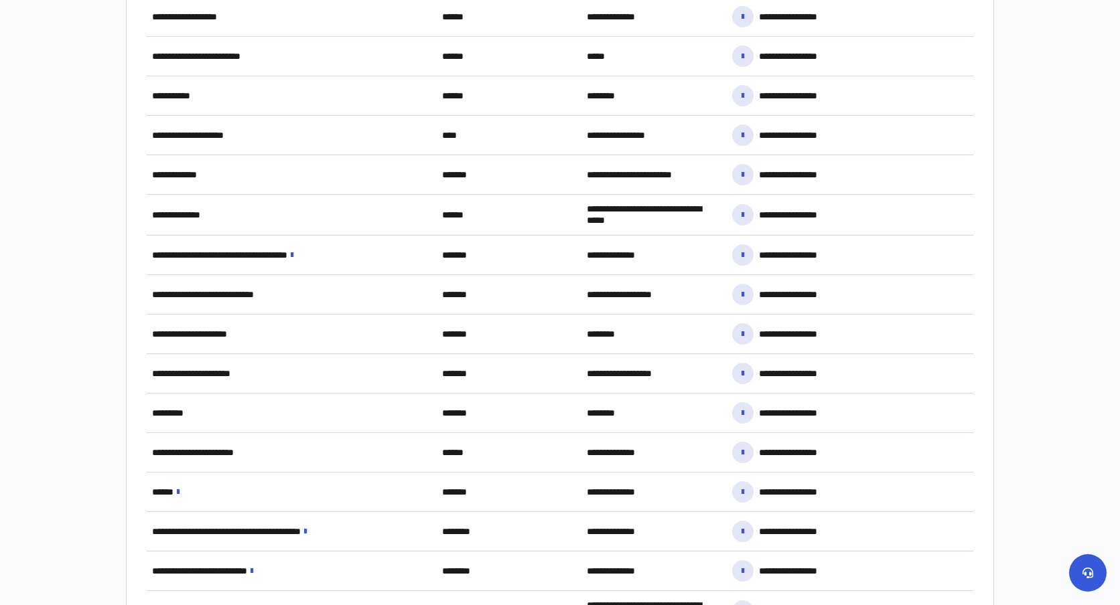
scroll to position [1055, 0]
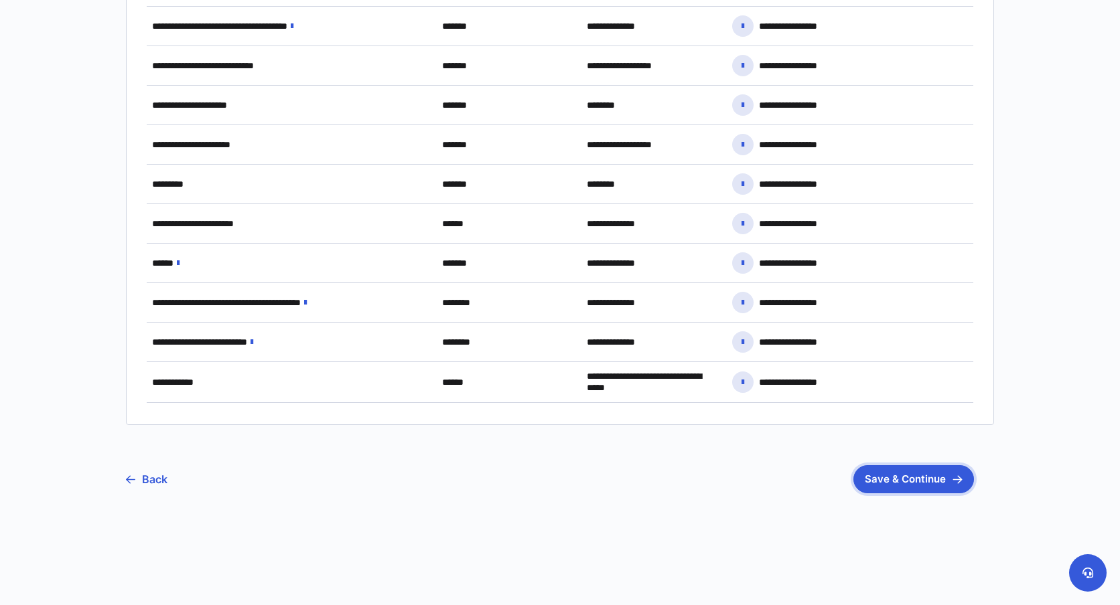
click at [915, 477] on button "Save & Continue" at bounding box center [913, 479] width 121 height 28
